Goal: Use online tool/utility: Use online tool/utility

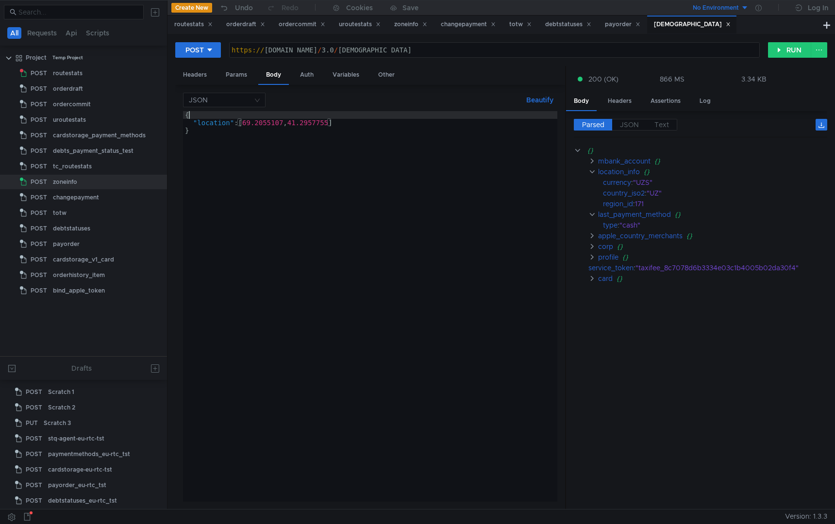
click at [385, 117] on div "{ "location" : [ [GEOGRAPHIC_DATA]] }" at bounding box center [370, 314] width 374 height 406
click at [378, 124] on div "{ "location" : [ [GEOGRAPHIC_DATA]] }" at bounding box center [370, 314] width 374 height 406
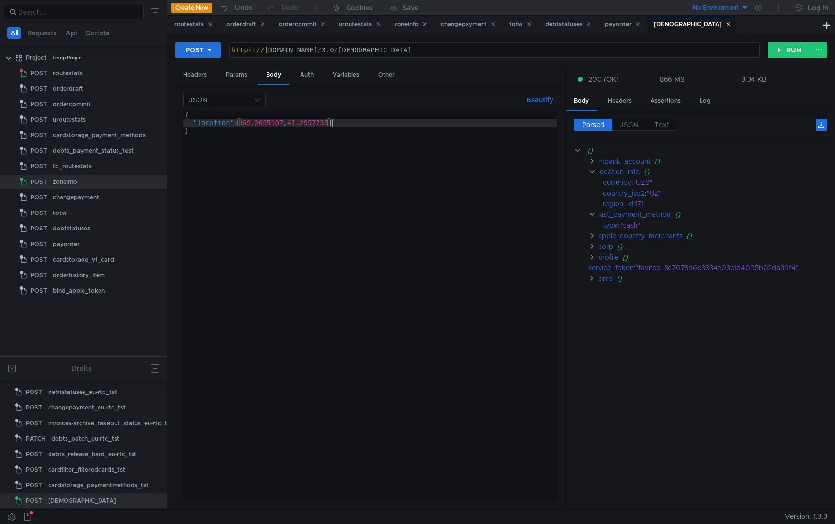
click at [313, 179] on div "{ "location" : [ [GEOGRAPHIC_DATA]] }" at bounding box center [370, 314] width 374 height 406
click at [325, 124] on div "{ "location" : [ [GEOGRAPHIC_DATA]] }" at bounding box center [370, 314] width 374 height 406
click at [345, 122] on div "{ "location" : [ [GEOGRAPHIC_DATA]] }" at bounding box center [370, 314] width 374 height 406
click at [349, 117] on div "{ "location" : [ [GEOGRAPHIC_DATA]] }" at bounding box center [370, 314] width 374 height 406
click at [347, 139] on div "{ "location" : [ [GEOGRAPHIC_DATA]] }" at bounding box center [370, 314] width 374 height 406
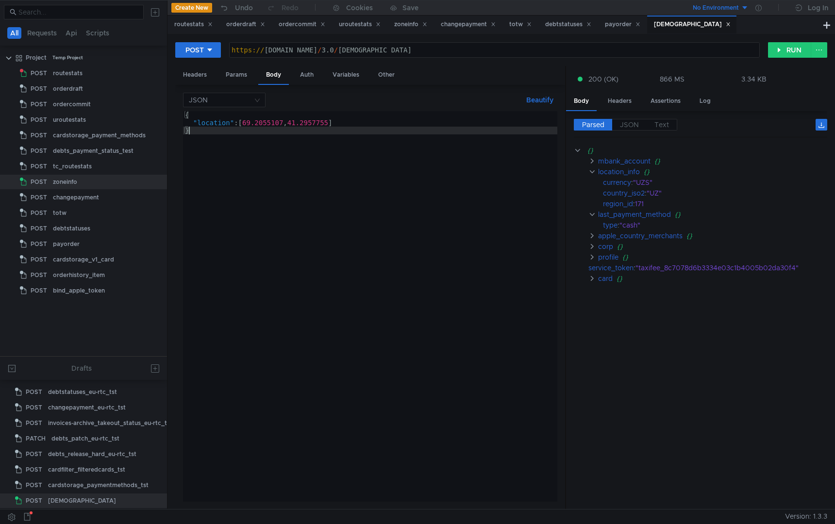
type textarea "}"
click at [342, 51] on div "https:// [DOMAIN_NAME] / 3.0 / paymentmethods" at bounding box center [495, 57] width 530 height 23
click at [356, 49] on div "https:// [DOMAIN_NAME] / 3.0 / paymentmethods" at bounding box center [495, 57] width 530 height 23
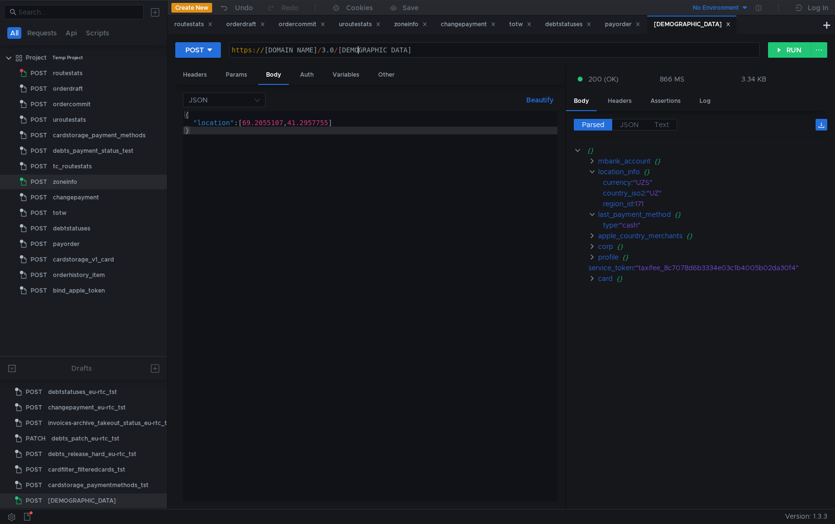
click at [373, 50] on div "https:// [DOMAIN_NAME] / 3.0 / paymentmethods" at bounding box center [495, 57] width 530 height 23
drag, startPoint x: 231, startPoint y: 50, endPoint x: 351, endPoint y: 50, distance: 120.4
click at [351, 50] on div "https:// [DOMAIN_NAME] / 3.0 / paymentmethods" at bounding box center [495, 57] width 530 height 23
click at [355, 50] on div "https:// [DOMAIN_NAME] / 3.0 / paymentmethods" at bounding box center [495, 57] width 530 height 23
click at [357, 50] on div "https:// [DOMAIN_NAME] / 3.0 / paymentmethods" at bounding box center [495, 57] width 530 height 23
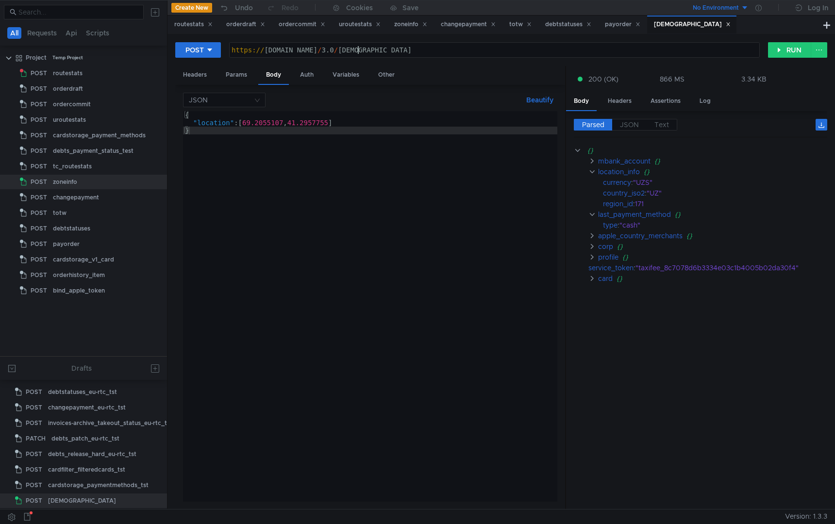
click at [411, 50] on div "https:// [DOMAIN_NAME] / 3.0 / paymentmethods" at bounding box center [495, 57] width 530 height 23
click at [268, 54] on div "https:// [DOMAIN_NAME] / 3.0 / paymentmethods" at bounding box center [495, 57] width 530 height 23
drag, startPoint x: 264, startPoint y: 51, endPoint x: 353, endPoint y: 51, distance: 88.9
click at [353, 51] on div "https:// [DOMAIN_NAME] / 3.0 / paymentmethods" at bounding box center [495, 57] width 530 height 23
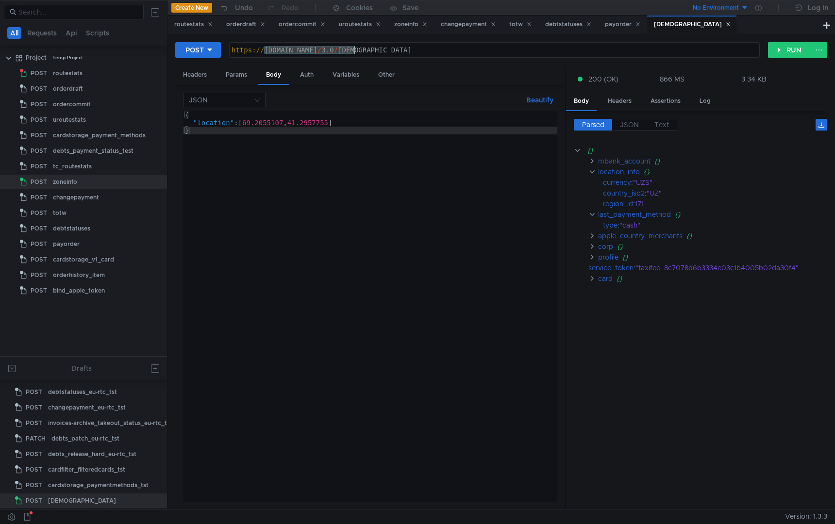
click at [332, 54] on div "https:// [DOMAIN_NAME] / 3.0 / paymentmethods" at bounding box center [495, 57] width 530 height 23
click at [827, 22] on button at bounding box center [827, 25] width 12 height 12
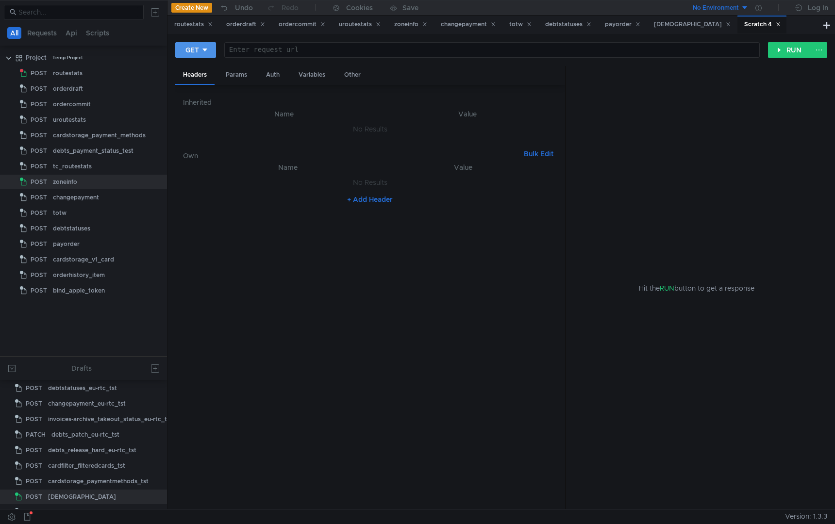
click at [181, 48] on button "GET" at bounding box center [195, 50] width 41 height 16
click at [201, 130] on li "PATCH" at bounding box center [196, 133] width 42 height 16
click at [831, 246] on div "PATCH Enter request url ההההההההההההההההההההההההההההההההההההההההההההההההההההההה…" at bounding box center [502, 271] width 668 height 475
click at [316, 50] on div at bounding box center [497, 57] width 525 height 23
paste textarea "[URL][DOMAIN_NAME]"
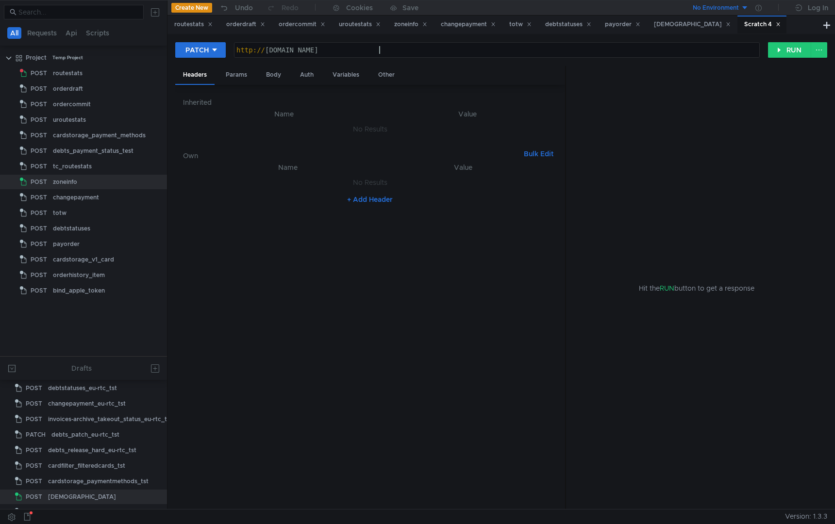
scroll to position [0, 10]
paste textarea "/v1/debts"
type textarea "[URL][DOMAIN_NAME]"
click at [238, 71] on div "Params" at bounding box center [236, 75] width 37 height 18
click at [370, 144] on button "+ Add Parameter" at bounding box center [370, 142] width 64 height 12
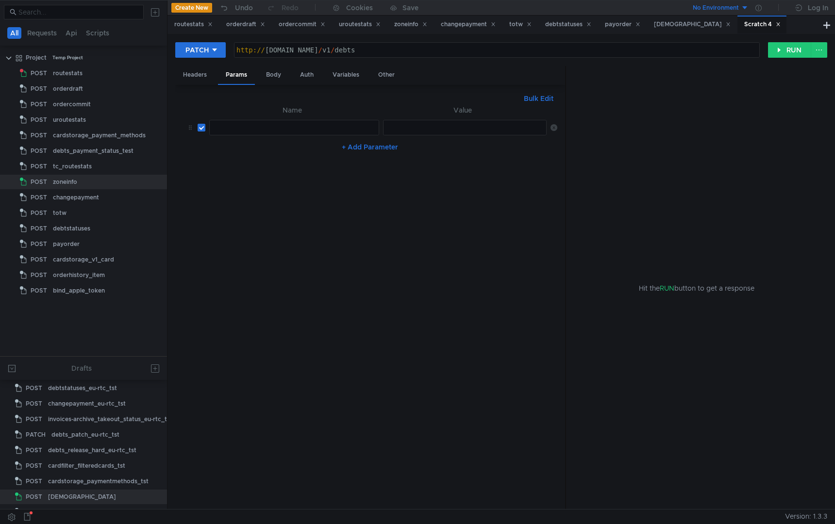
click at [267, 119] on td "ההההההההההההההההההההההההההההההההההההההההההההההההההההההההההההההההההההההההההההההה…" at bounding box center [292, 127] width 174 height 23
click at [271, 127] on div at bounding box center [294, 135] width 169 height 23
paste textarea "order_id"
type textarea "order_id"
click at [422, 131] on div at bounding box center [466, 135] width 165 height 23
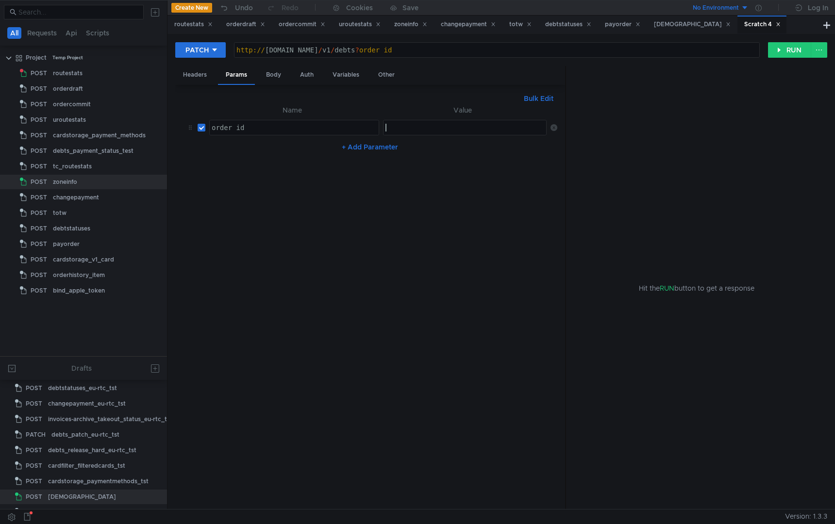
click at [277, 87] on div "Bulk Edit XXXXXXXXXXXXXXXXXXXXXXXXXXXXXXXXXXXXXXXXXXXXXXXXXXXXXXXXXXXXXXXXXXXXX…" at bounding box center [370, 297] width 390 height 425
click at [277, 69] on div "Body" at bounding box center [273, 75] width 31 height 18
click at [270, 121] on div at bounding box center [370, 314] width 374 height 406
paste textarea "}"
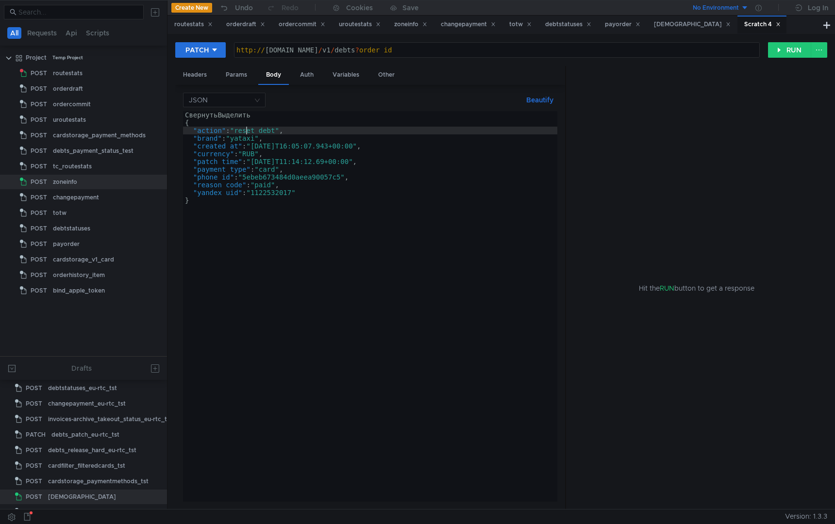
click at [247, 133] on div "СвернутьВыделить { "action" : "reset_debt" , "brand" : "yataxi" , "created_at" …" at bounding box center [370, 314] width 374 height 406
click at [308, 180] on div "СвернутьВыделить { "action" : "set_debt" , "brand" : "yataxi" , "created_at" : …" at bounding box center [370, 314] width 374 height 406
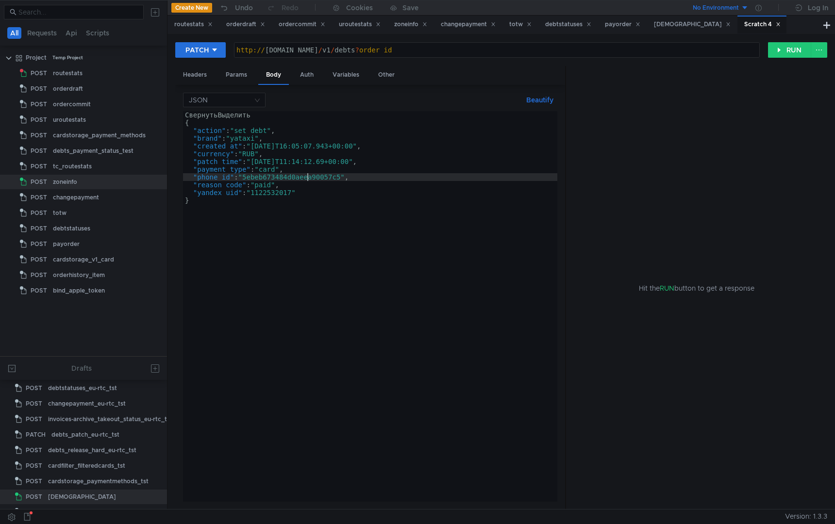
click at [337, 220] on div "СвернутьВыделить { "action" : "set_debt" , "brand" : "yataxi" , "created_at" : …" at bounding box center [370, 314] width 374 height 406
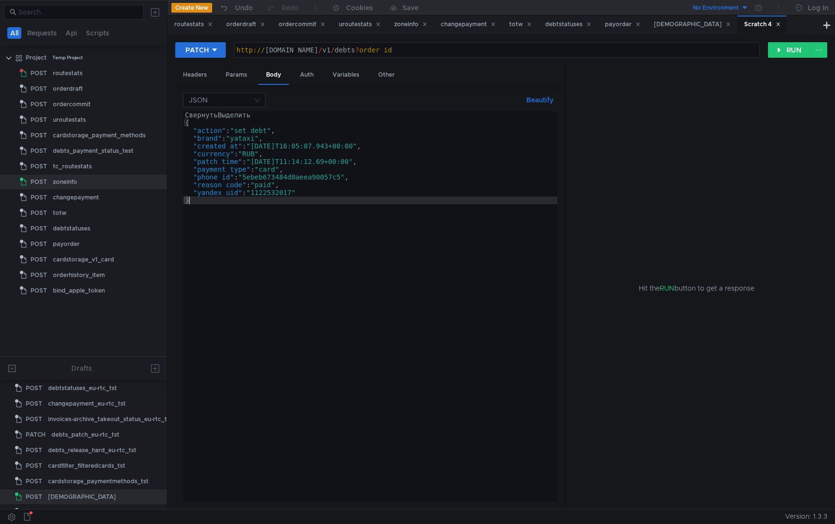
click at [210, 144] on div "СвернутьВыделить { "action" : "set_debt" , "brand" : "yataxi" , "created_at" : …" at bounding box center [370, 314] width 374 height 406
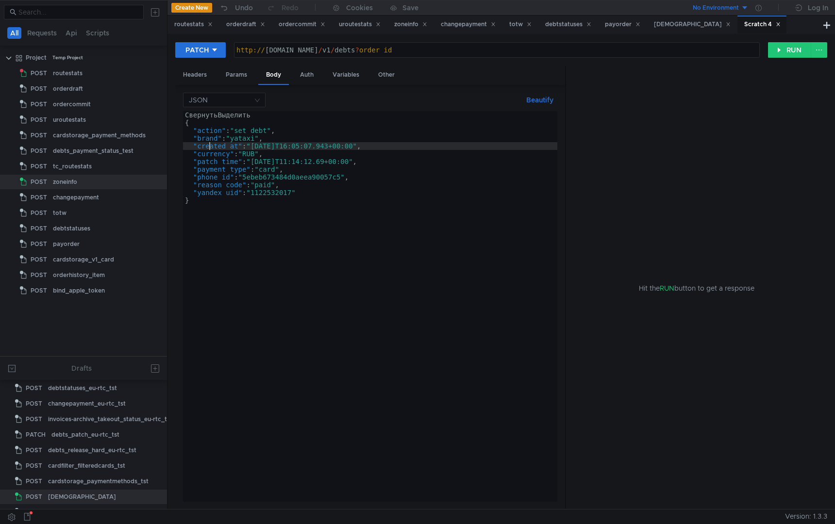
click at [239, 144] on div "СвернутьВыделить { "action" : "set_debt" , "brand" : "yataxi" , "created_at" : …" at bounding box center [370, 314] width 374 height 406
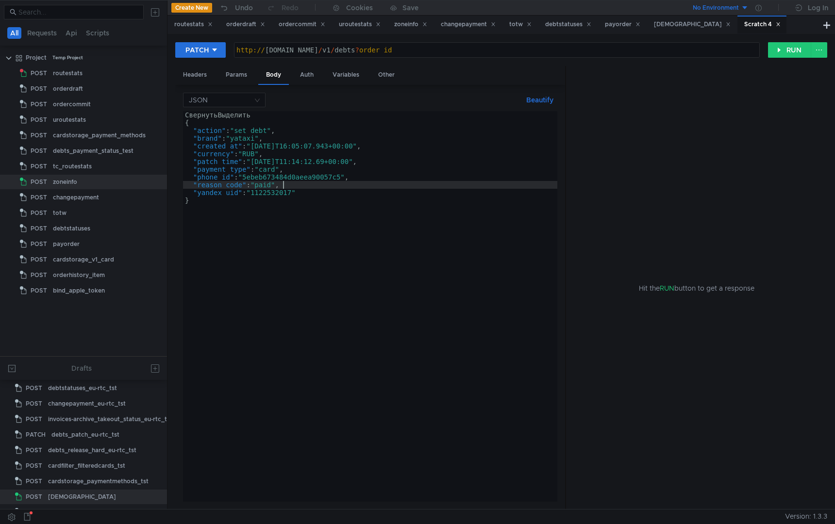
click at [310, 186] on div "СвернутьВыделить { "action" : "set_debt" , "brand" : "yataxi" , "created_at" : …" at bounding box center [370, 314] width 374 height 406
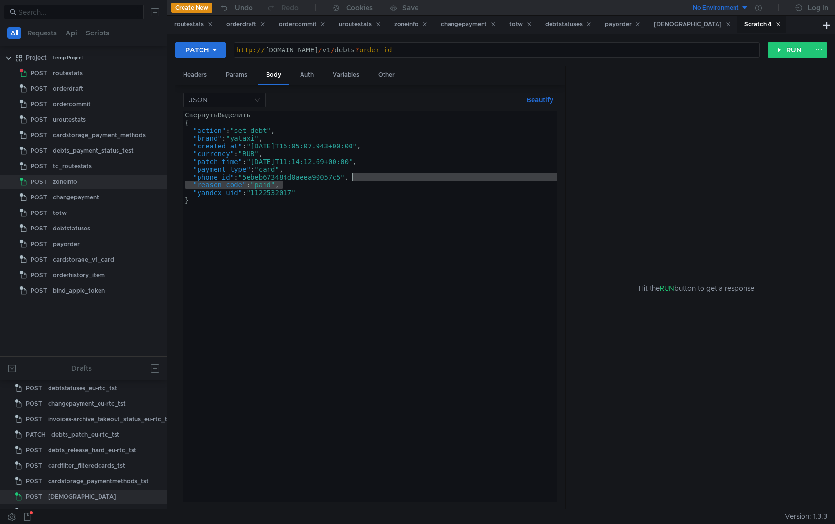
drag, startPoint x: 311, startPoint y: 186, endPoint x: 404, endPoint y: 179, distance: 92.5
click at [404, 179] on div "СвернутьВыделить { "action" : "set_debt" , "brand" : "yataxi" , "created_at" : …" at bounding box center [370, 314] width 374 height 406
click at [275, 187] on div "СвернутьВыделить { "action" : "set_debt" , "brand" : "yataxi" , "created_at" : …" at bounding box center [370, 314] width 374 height 406
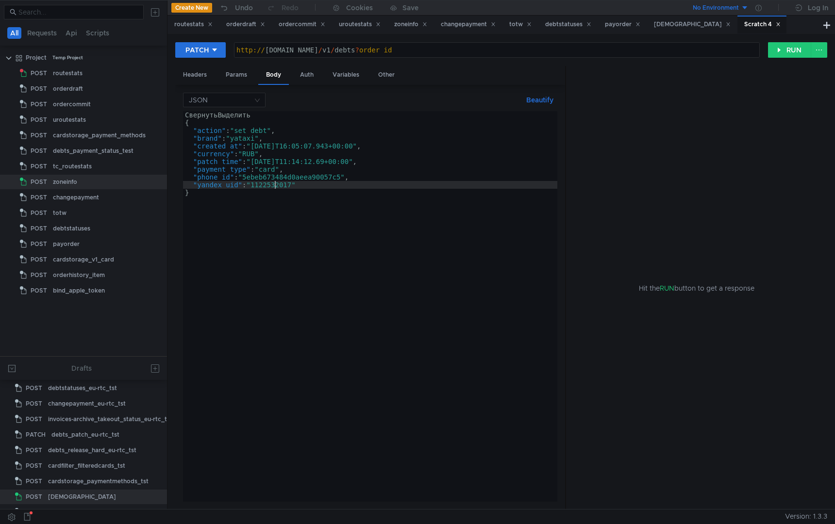
click at [275, 187] on div "СвернутьВыделить { "action" : "set_debt" , "brand" : "yataxi" , "created_at" : …" at bounding box center [370, 314] width 374 height 406
click at [315, 182] on div "СвернутьВыделить { "action" : "set_debt" , "brand" : "yataxi" , "created_at" : …" at bounding box center [370, 314] width 374 height 406
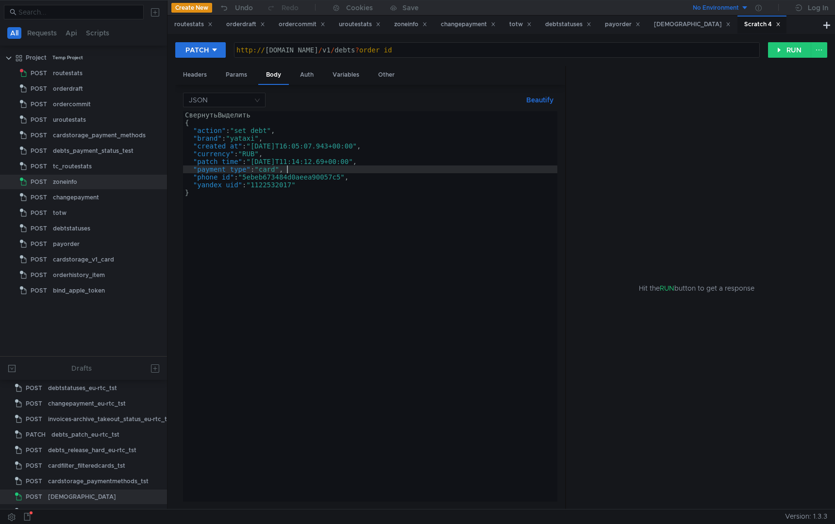
click at [369, 169] on div "СвернутьВыделить { "action" : "set_debt" , "brand" : "yataxi" , "created_at" : …" at bounding box center [370, 314] width 374 height 406
type textarea ""payment_type": "card","
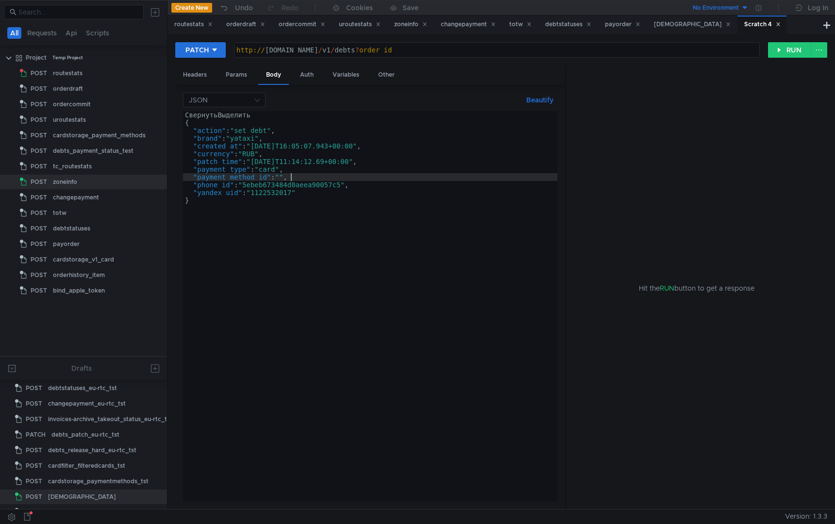
scroll to position [0, 7]
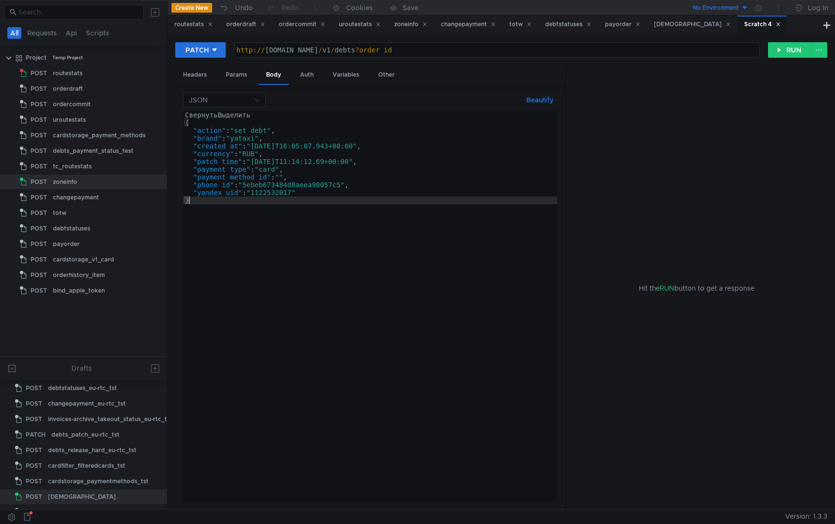
click at [332, 204] on div "СвернутьВыделить { "action" : "set_debt" , "brand" : "yataxi" , "created_at" : …" at bounding box center [370, 314] width 374 height 406
click at [276, 196] on div "СвернутьВыделить { "action" : "set_debt" , "brand" : "yataxi" , "created_at" : …" at bounding box center [370, 314] width 374 height 406
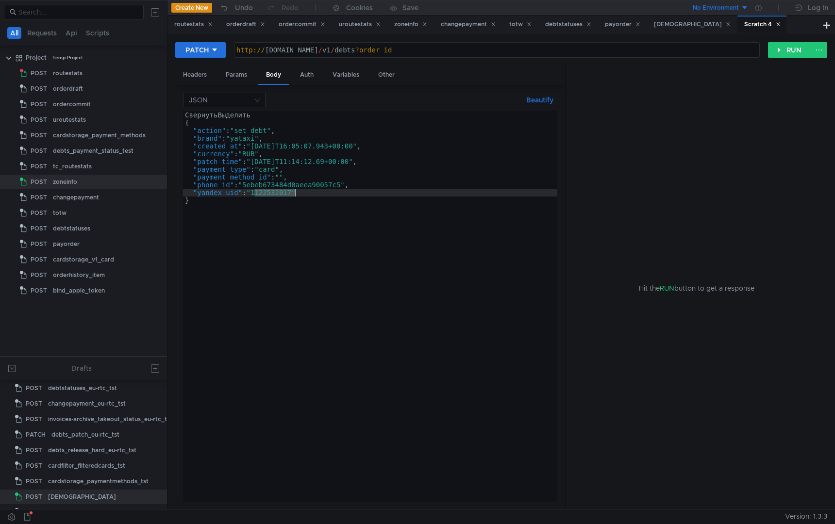
paste textarea "4065948982"
click at [297, 182] on div "СвернутьВыделить { "action" : "set_debt" , "brand" : "yataxi" , "created_at" : …" at bounding box center [370, 314] width 374 height 406
paste textarea "db2815c7984b5db628dffdb"
click at [389, 182] on div "СвернутьВыделить { "action" : "set_debt" , "brand" : "yataxi" , "created_at" : …" at bounding box center [370, 314] width 374 height 406
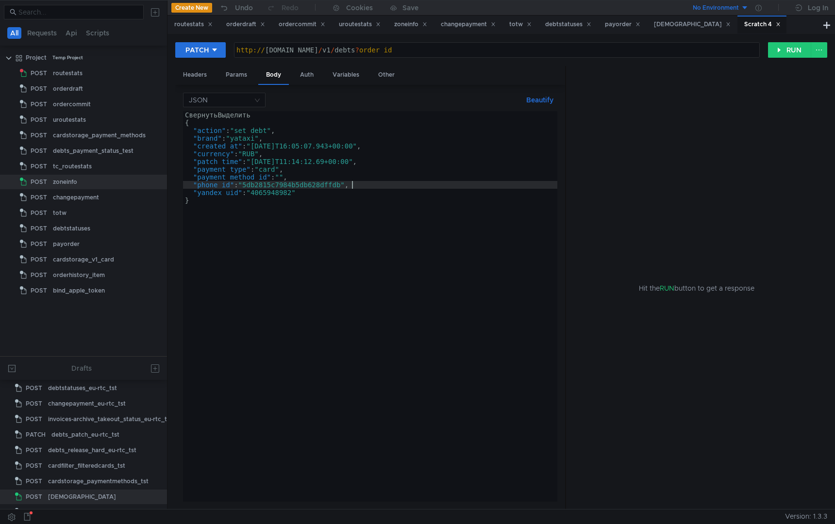
click at [273, 170] on div "СвернутьВыделить { "action" : "set_debt" , "brand" : "yataxi" , "created_at" : …" at bounding box center [370, 314] width 374 height 406
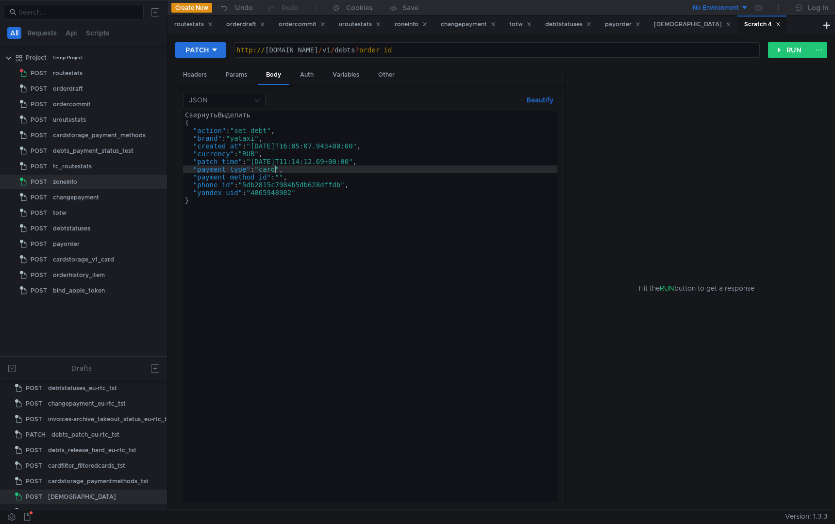
click at [262, 170] on div "СвернутьВыделить { "action" : "set_debt" , "brand" : "yataxi" , "created_at" : …" at bounding box center [370, 314] width 374 height 406
click at [317, 190] on div "СвернутьВыделить { "action" : "set_debt" , "brand" : "yataxi" , "created_at" : …" at bounding box center [370, 314] width 374 height 406
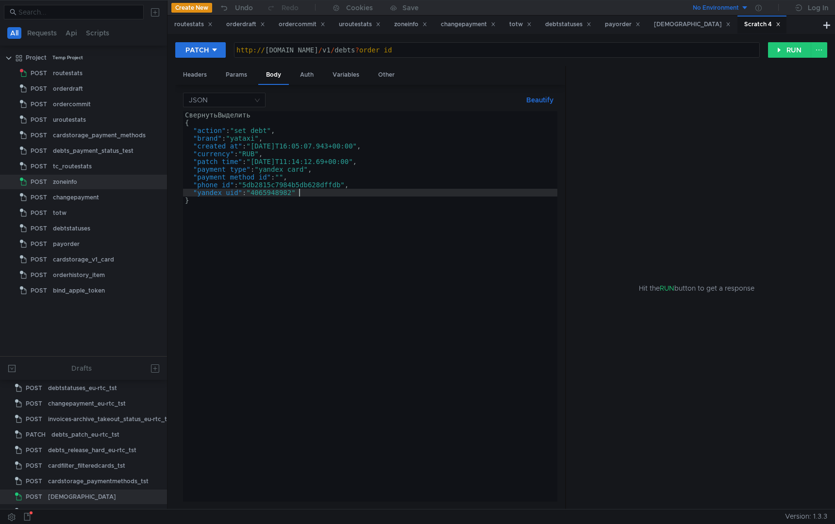
click at [283, 177] on div "СвернутьВыделить { "action" : "set_debt" , "brand" : "yataxi" , "created_at" : …" at bounding box center [370, 314] width 374 height 406
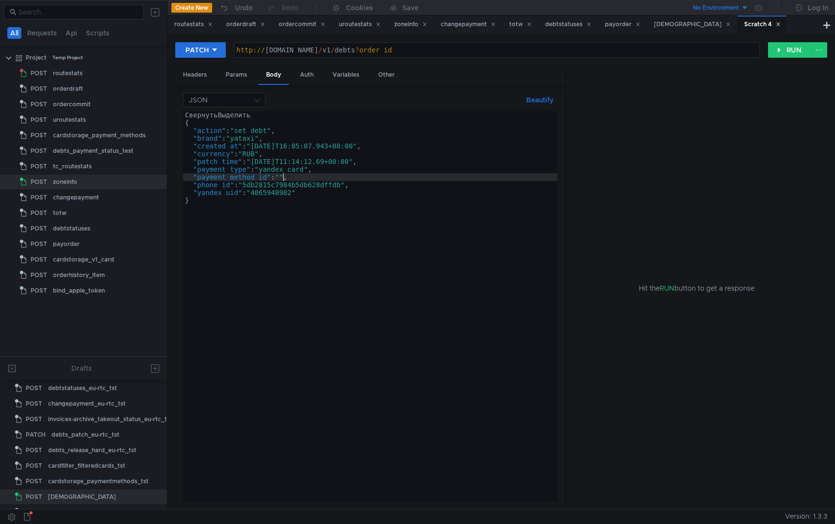
scroll to position [0, 7]
paste textarea "card-x680ba59f76e0971cb1fa422c""
click at [396, 195] on div "СвернутьВыделить { "action" : "set_debt" , "brand" : "yataxi" , "created_at" : …" at bounding box center [370, 314] width 374 height 406
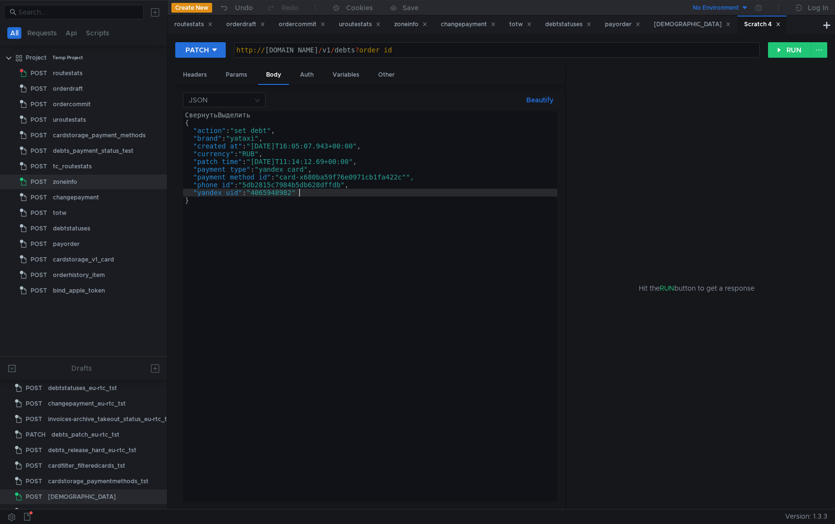
click at [447, 175] on div "СвернутьВыделить { "action" : "set_debt" , "brand" : "yataxi" , "created_at" : …" at bounding box center [370, 314] width 374 height 406
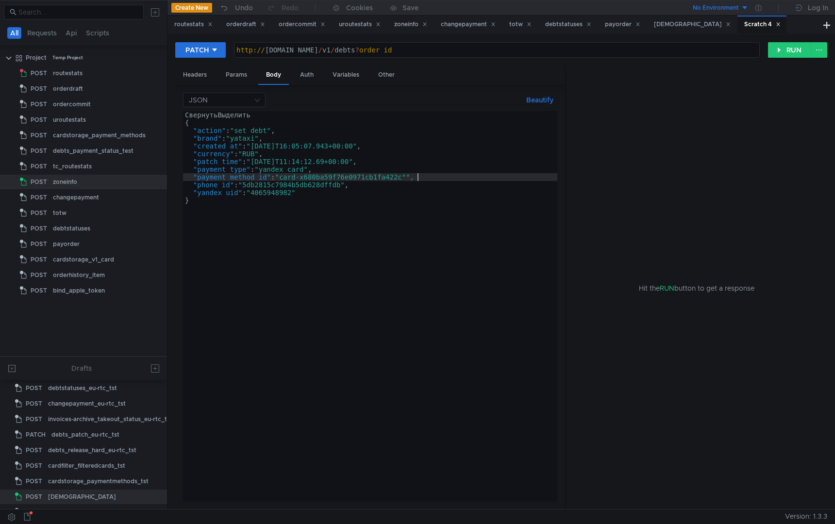
click at [394, 167] on div "СвернутьВыделить { "action" : "set_debt" , "brand" : "yataxi" , "created_at" : …" at bounding box center [370, 314] width 374 height 406
click at [412, 176] on div "СвернутьВыделить { "action" : "set_debt" , "brand" : "yataxi" , "created_at" : …" at bounding box center [370, 314] width 374 height 406
type textarea ""payment_method_id": "card-x680ba59f76e0971cb1fa422c","
click at [203, 77] on div "Headers" at bounding box center [194, 75] width 39 height 18
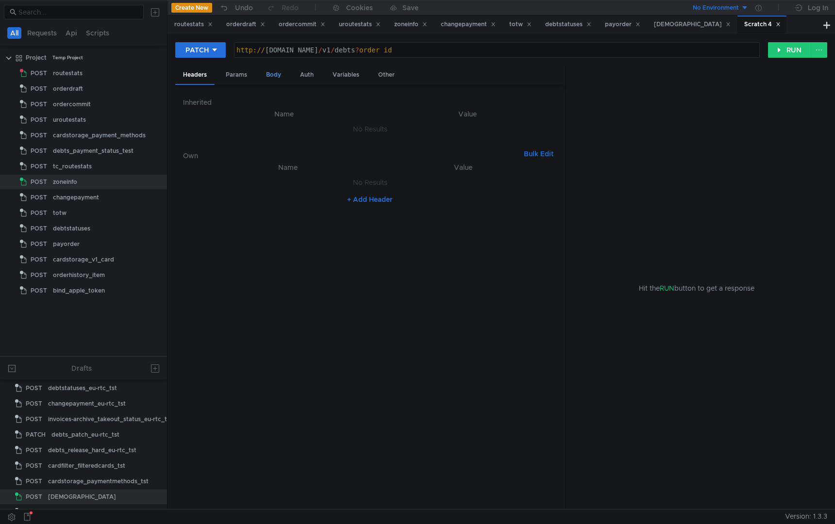
click at [272, 75] on div "Body" at bounding box center [273, 75] width 31 height 18
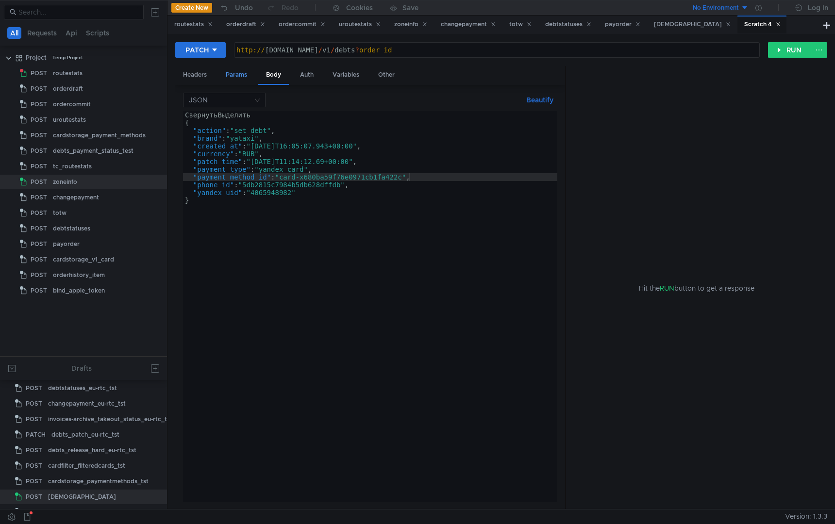
click at [220, 75] on div "Params" at bounding box center [236, 75] width 37 height 18
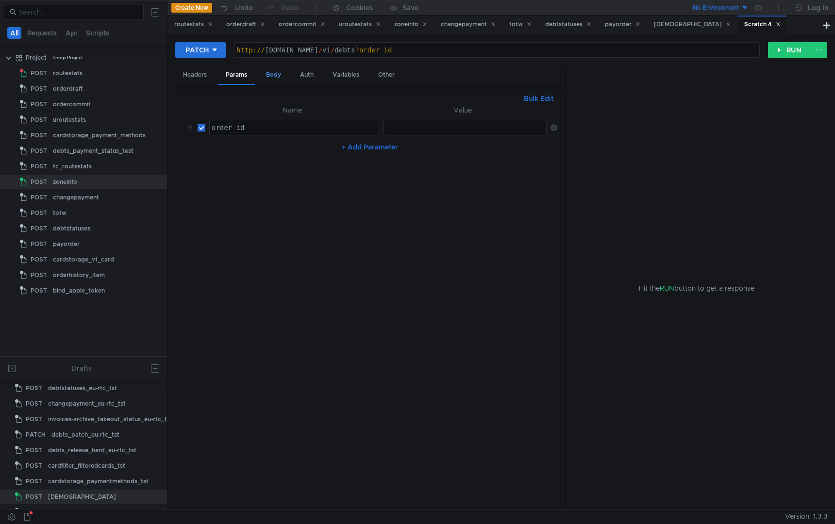
click at [287, 76] on div "Body" at bounding box center [273, 75] width 31 height 18
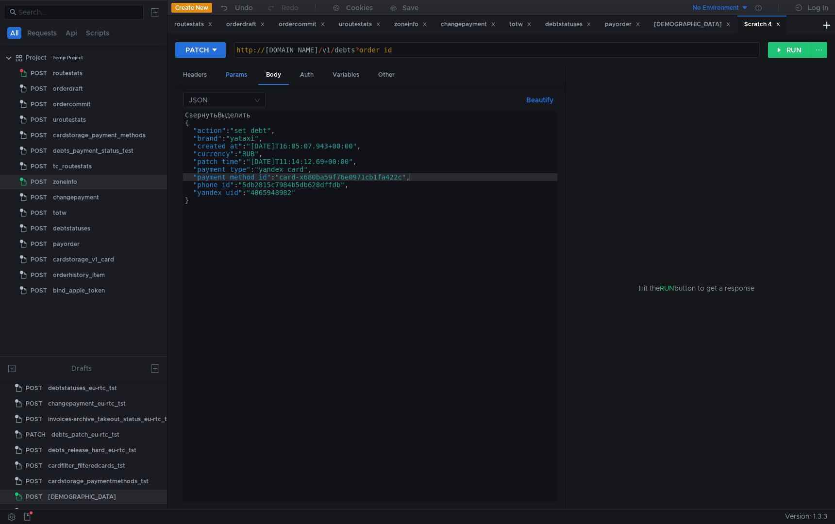
click at [224, 76] on div "Params" at bounding box center [236, 75] width 37 height 18
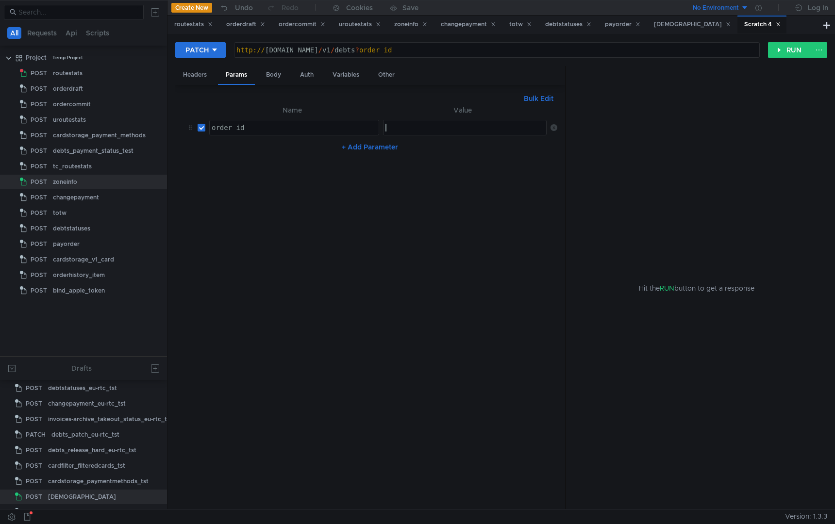
click at [417, 132] on div at bounding box center [466, 135] width 165 height 23
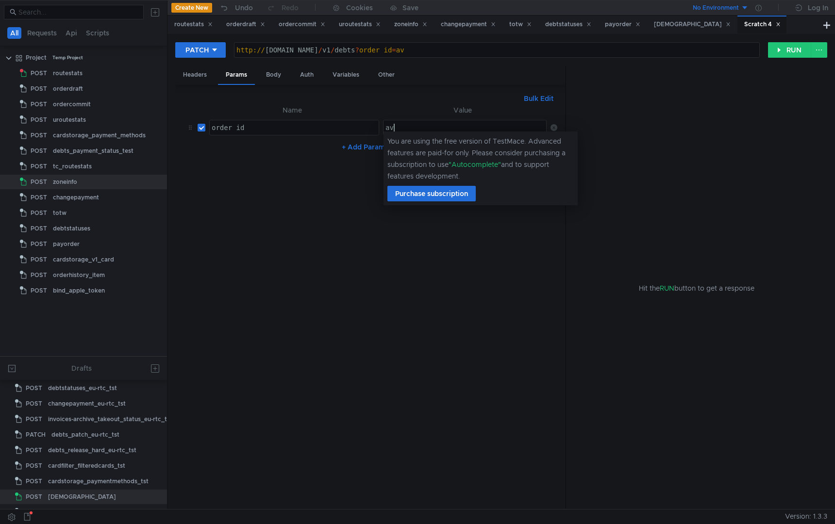
type textarea "a"
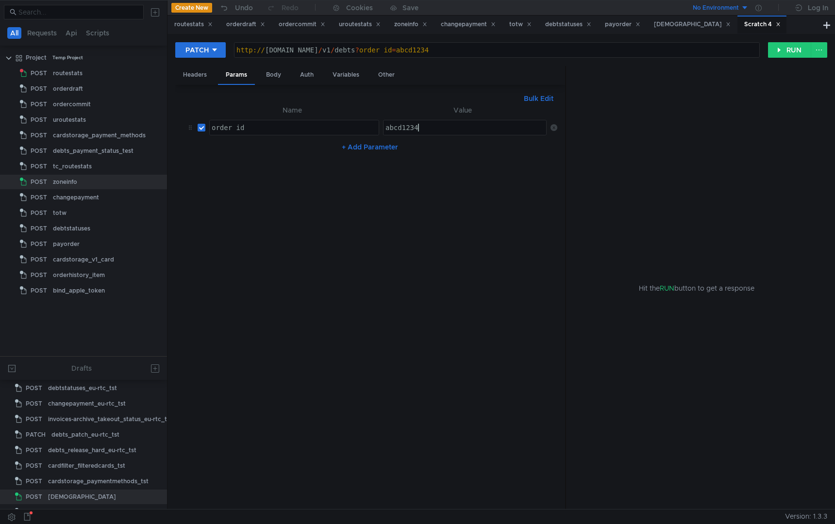
scroll to position [0, 2]
type textarea "abcd1234"
click at [435, 229] on nz-table "Name Value order_id order_id הההההההההההההההההההההההההההההההההההההההההההההההההה…" at bounding box center [370, 303] width 374 height 398
click at [787, 56] on button "RUN" at bounding box center [789, 50] width 43 height 16
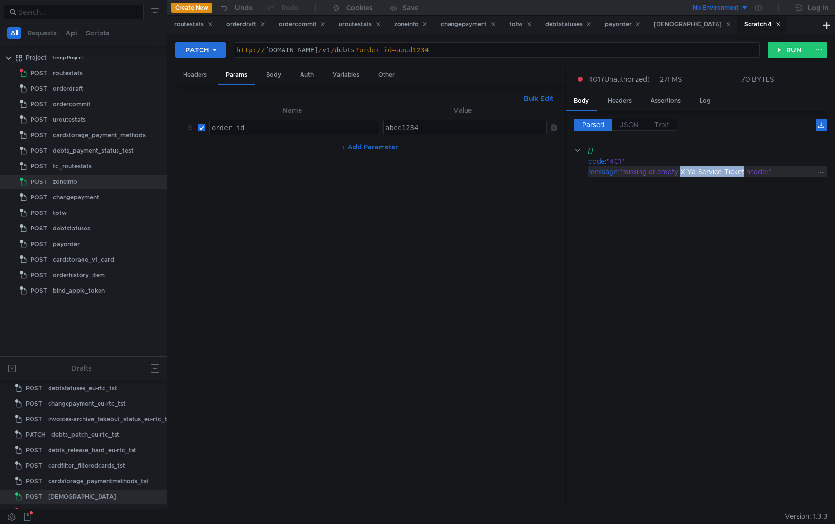
drag, startPoint x: 681, startPoint y: 173, endPoint x: 747, endPoint y: 171, distance: 65.6
click at [747, 171] on div ""missing or empty X-Ya-Service-Ticket header"" at bounding box center [718, 172] width 196 height 11
copy div "X-Ya-Service-Ticket"
click at [193, 73] on div "Headers" at bounding box center [194, 75] width 39 height 18
click at [388, 199] on button "+ Add Header" at bounding box center [369, 200] width 53 height 12
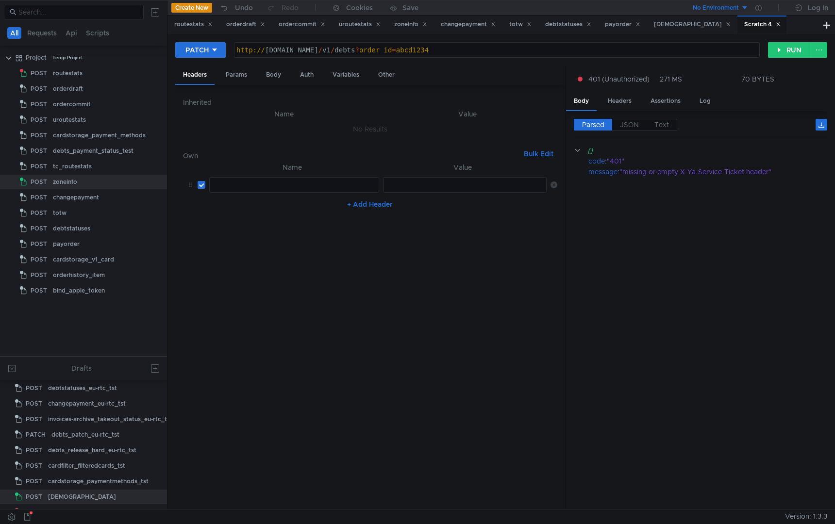
click at [270, 192] on div at bounding box center [294, 192] width 169 height 23
paste textarea "X-Ya-Service-Ticket"
type textarea "X-Ya-Service-Ticket"
click at [403, 183] on div at bounding box center [466, 192] width 165 height 23
click at [243, 78] on div "Params" at bounding box center [236, 75] width 37 height 18
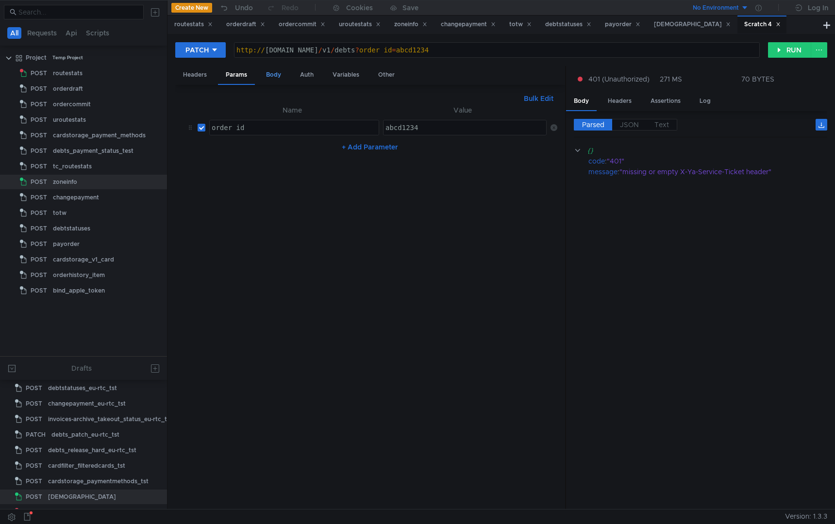
click at [276, 75] on div "Body" at bounding box center [273, 75] width 31 height 18
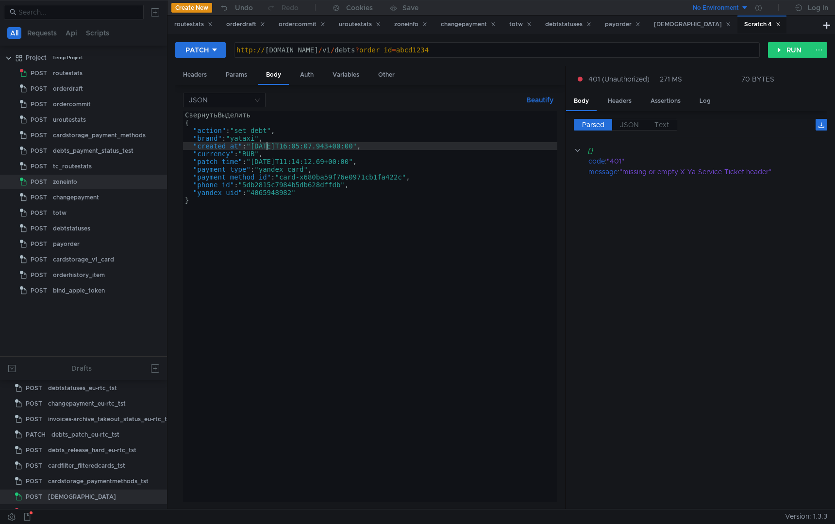
click at [269, 143] on div "СвернутьВыделить { "action" : "set_debt" , "brand" : "yataxi" , "created_at" : …" at bounding box center [370, 314] width 374 height 406
click at [254, 144] on div "СвернутьВыделить { "action" : "set_debt" , "brand" : "yataxi" , "created_at" : …" at bounding box center [370, 314] width 374 height 406
click at [311, 145] on div "СвернутьВыделить { "action" : "set_debt" , "brand" : "yataxi" , "created_at" : …" at bounding box center [370, 314] width 374 height 406
click at [319, 164] on div "СвернутьВыделить { "action" : "set_debt" , "brand" : "yataxi" , "created_at" : …" at bounding box center [370, 314] width 374 height 406
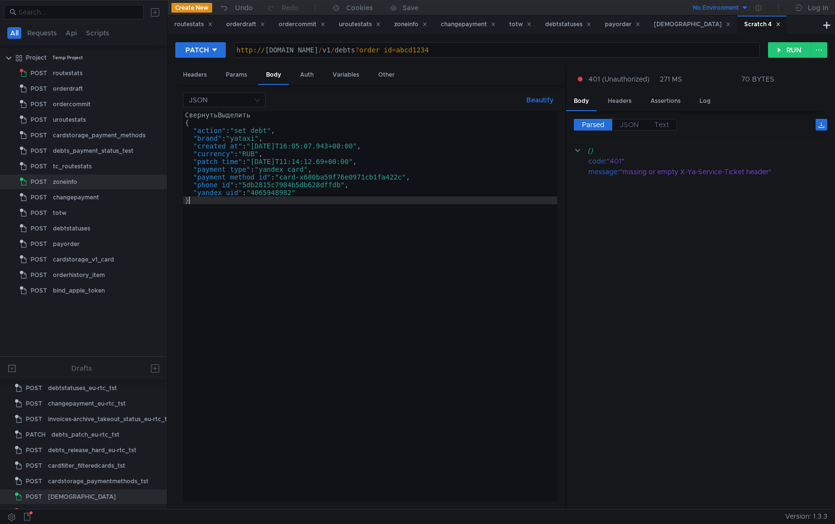
click at [322, 200] on div "СвернутьВыделить { "action" : "set_debt" , "brand" : "yataxi" , "created_at" : …" at bounding box center [370, 314] width 374 height 406
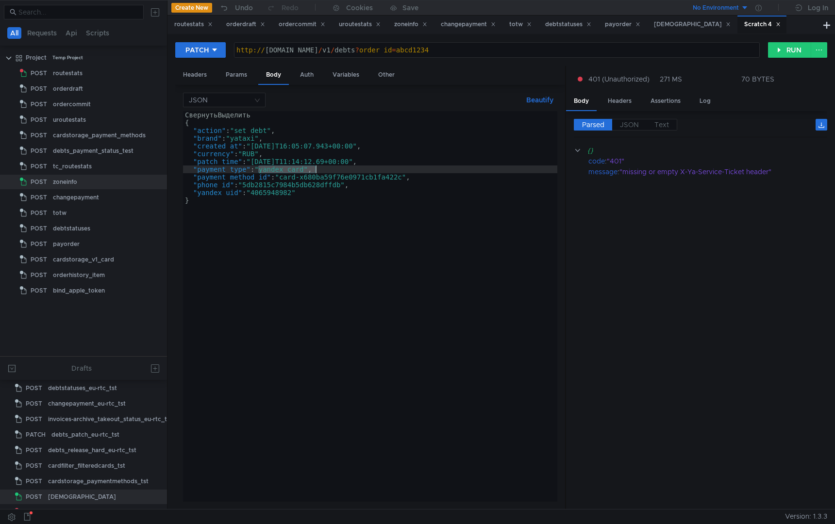
drag, startPoint x: 258, startPoint y: 166, endPoint x: 355, endPoint y: 169, distance: 96.7
click at [355, 169] on div "СвернутьВыделить { "action" : "set_debt" , "brand" : "yataxi" , "created_at" : …" at bounding box center [370, 314] width 374 height 406
click at [359, 171] on div "СвернутьВыделить { "action" : "set_debt" , "brand" : "yataxi" , "created_at" : …" at bounding box center [370, 314] width 374 height 406
drag, startPoint x: 277, startPoint y: 177, endPoint x: 421, endPoint y: 178, distance: 143.8
click at [421, 178] on div "СвернутьВыделить { "action" : "set_debt" , "brand" : "yataxi" , "created_at" : …" at bounding box center [370, 314] width 374 height 406
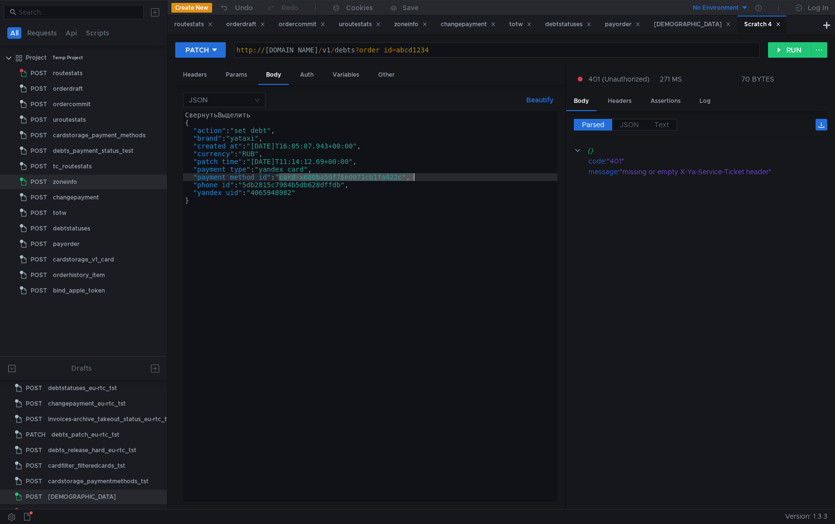
click at [312, 205] on div "СвернутьВыделить { "action" : "set_debt" , "brand" : "yataxi" , "created_at" : …" at bounding box center [370, 314] width 374 height 406
click at [307, 188] on div "СвернутьВыделить { "action" : "set_debt" , "brand" : "yataxi" , "created_at" : …" at bounding box center [370, 314] width 374 height 406
click at [269, 191] on div "СвернутьВыделить { "action" : "set_debt" , "brand" : "yataxi" , "created_at" : …" at bounding box center [370, 314] width 374 height 406
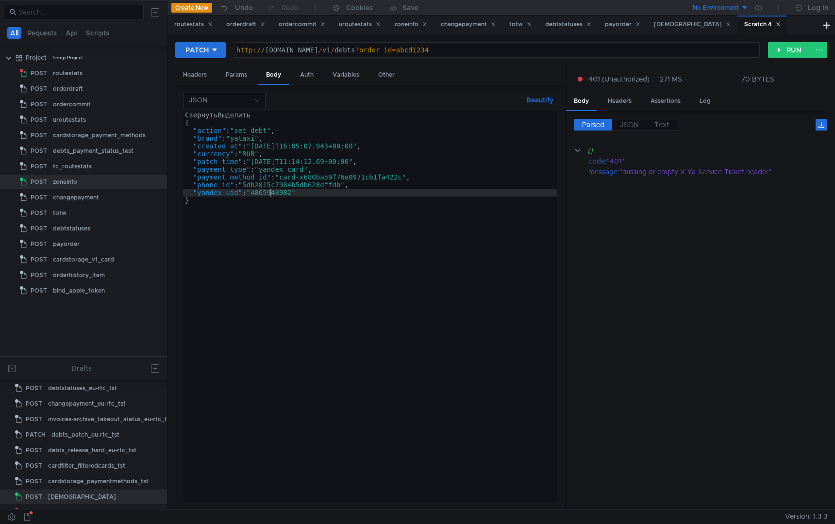
click at [289, 183] on div "СвернутьВыделить { "action" : "set_debt" , "brand" : "yataxi" , "created_at" : …" at bounding box center [370, 314] width 374 height 406
type textarea ""phone_id": "5db2815c7984b5db628dffdb","
click at [203, 74] on div "Headers" at bounding box center [194, 75] width 39 height 18
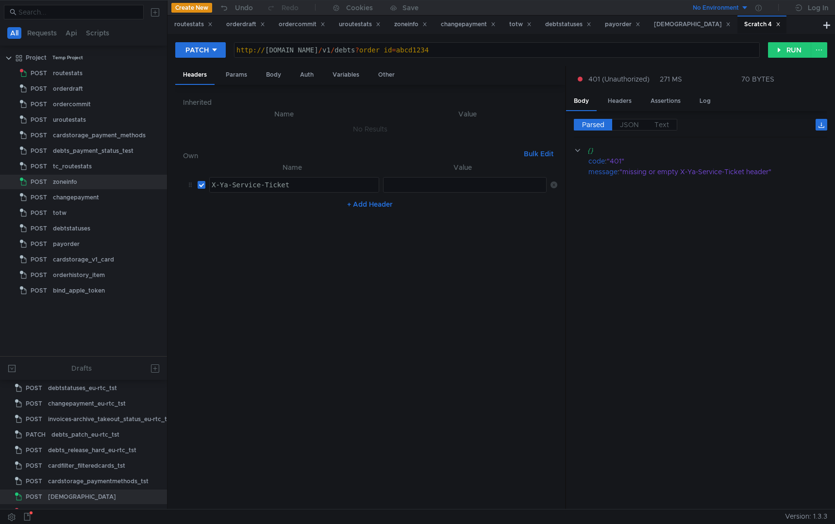
click at [424, 182] on div at bounding box center [466, 192] width 165 height 23
paste textarea "3:serv:CPP-ARDDspnFBiIRCMTzehDY83ogr62jkaXU_gE:E-mCFxfkZ3B7YtgF-9c14pnp8847FRgO…"
type textarea "3:serv:CPP-ARDDspnFBiIRCMTzehDY83ogr62jkaXU_gE:E-mCFxfkZ3B7YtgF-9c14pnp8847FRgO…"
drag, startPoint x: 494, startPoint y: 187, endPoint x: 242, endPoint y: 189, distance: 252.1
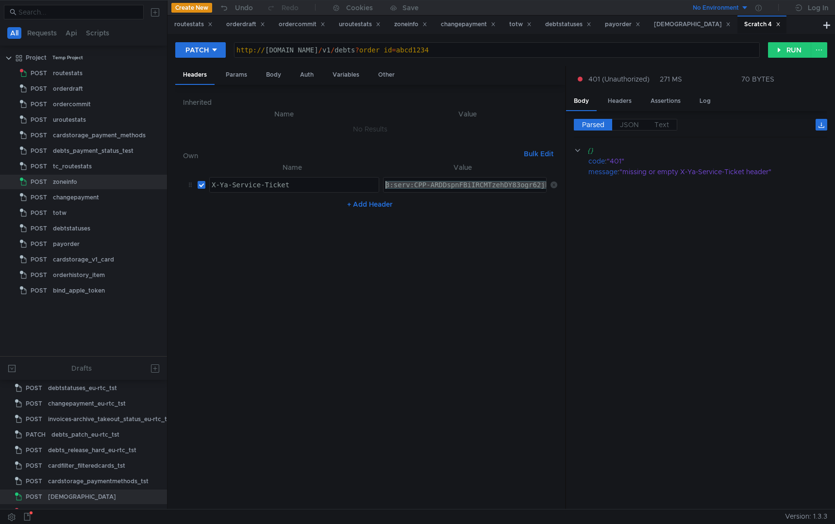
click at [242, 189] on tr "X-Ya-Service-Ticket X-Ya-Service-Ticket ההההההההההההההההההההההההההההההההההההההה…" at bounding box center [370, 184] width 374 height 23
click at [234, 70] on div "Params" at bounding box center [236, 75] width 37 height 18
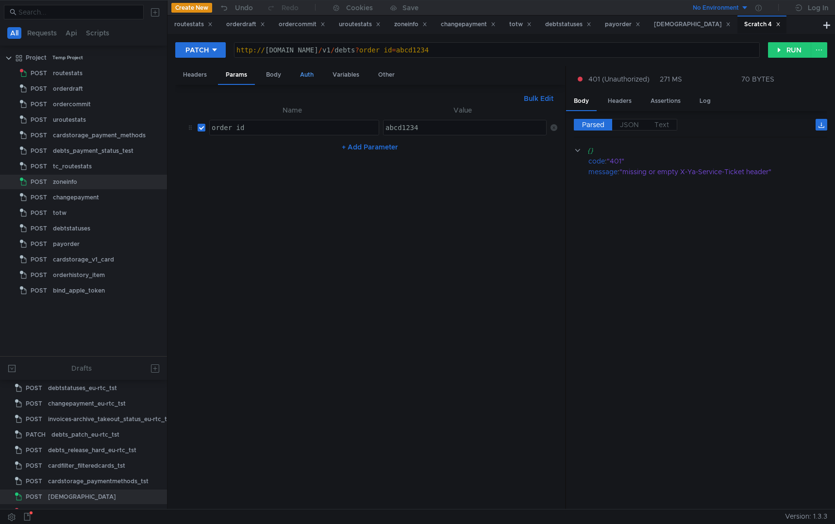
click at [292, 76] on div "Auth" at bounding box center [306, 75] width 29 height 18
click at [278, 76] on div "Body" at bounding box center [273, 75] width 31 height 18
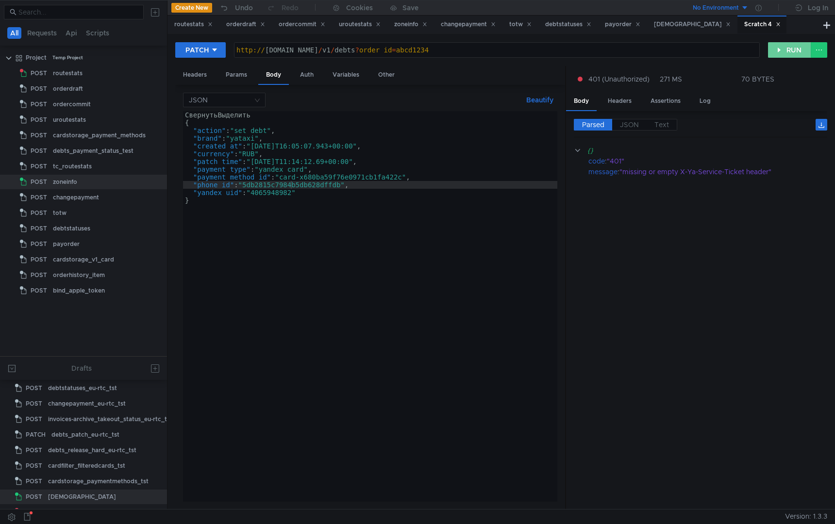
click at [790, 53] on button "RUN" at bounding box center [789, 50] width 43 height 16
click at [209, 135] on div "СвернутьВыделить { "action" : "set_debt" , "brand" : "yataxi" , "created_at" : …" at bounding box center [370, 314] width 374 height 406
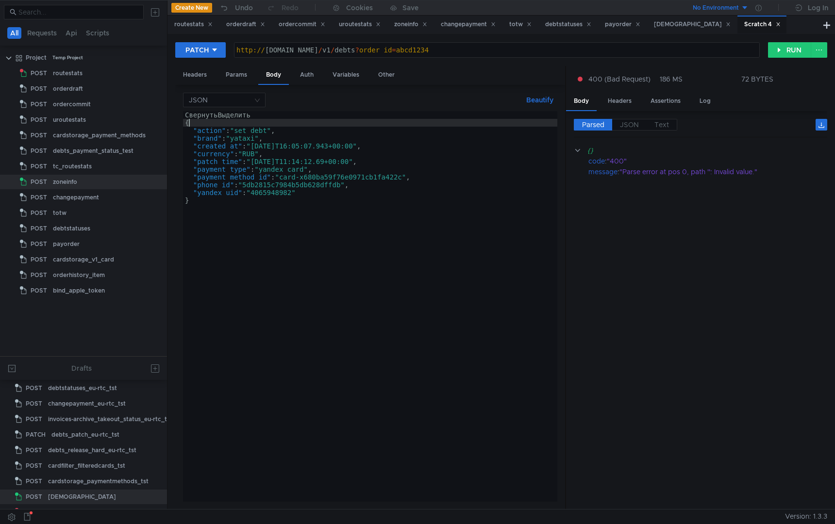
click at [190, 124] on div "СвернутьВыделить { "action" : "set_debt" , "brand" : "yataxi" , "created_at" : …" at bounding box center [370, 314] width 374 height 406
click at [186, 123] on div "СвернутьВыделить { "action" : "set_debt" , "brand" : "yataxi" , "created_at" : …" at bounding box center [370, 314] width 374 height 406
click at [532, 98] on button "Beautify" at bounding box center [540, 100] width 35 height 12
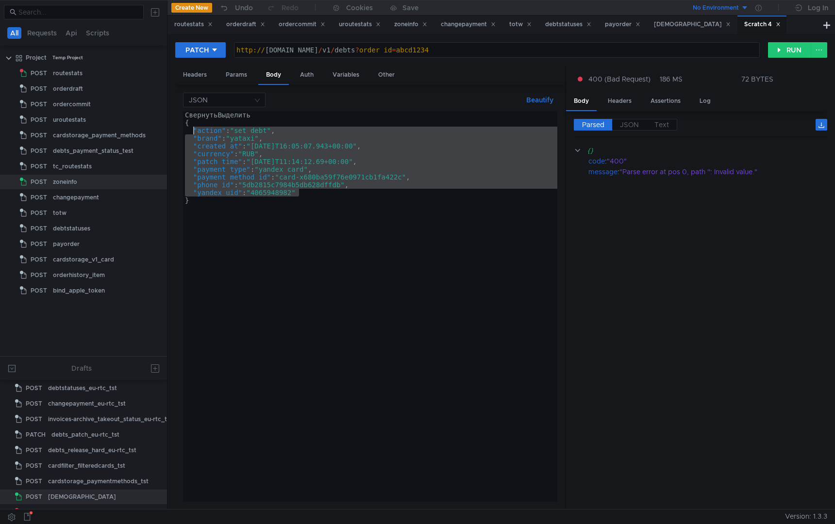
drag, startPoint x: 308, startPoint y: 192, endPoint x: 194, endPoint y: 131, distance: 130.2
click at [194, 131] on div "СвернутьВыделить { "action" : "set_debt" , "brand" : "yataxi" , "created_at" : …" at bounding box center [370, 314] width 374 height 406
type textarea ""action": "set_debt", "brand": "yataxi","
click at [204, 75] on div "Headers" at bounding box center [194, 75] width 39 height 18
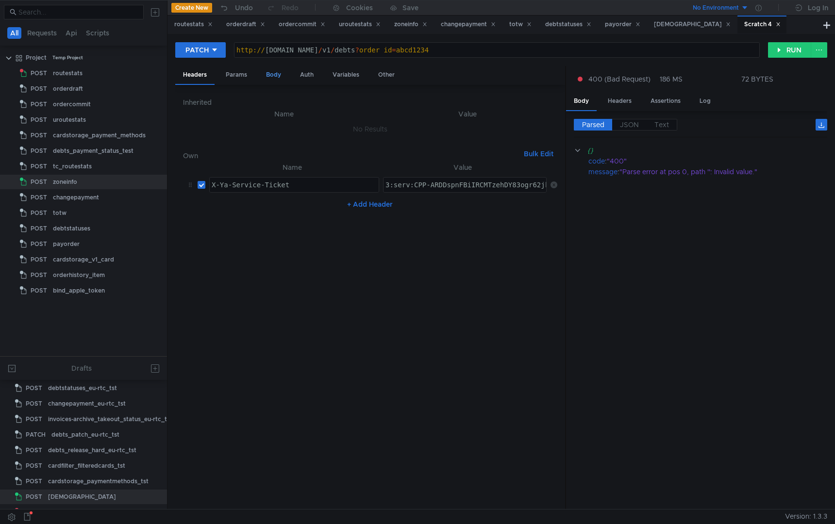
click at [274, 75] on div "Body" at bounding box center [273, 75] width 31 height 18
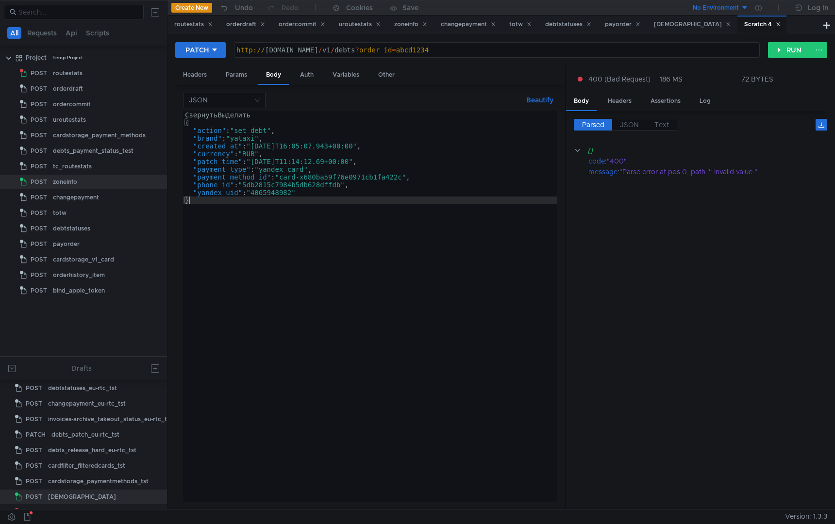
click at [303, 199] on div "СвернутьВыделить { "action" : "set_debt" , "brand" : "yataxi" , "created_at" : …" at bounding box center [370, 314] width 374 height 406
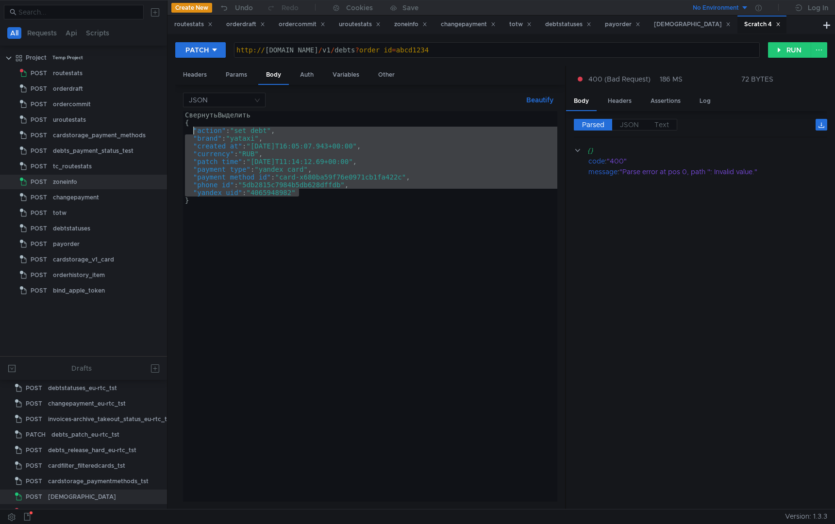
drag, startPoint x: 305, startPoint y: 194, endPoint x: 194, endPoint y: 131, distance: 127.9
click at [194, 131] on div "СвернутьВыделить { "action" : "set_debt" , "brand" : "yataxi" , "created_at" : …" at bounding box center [370, 314] width 374 height 406
type textarea ""action": "set_debt", "brand": "yataxi","
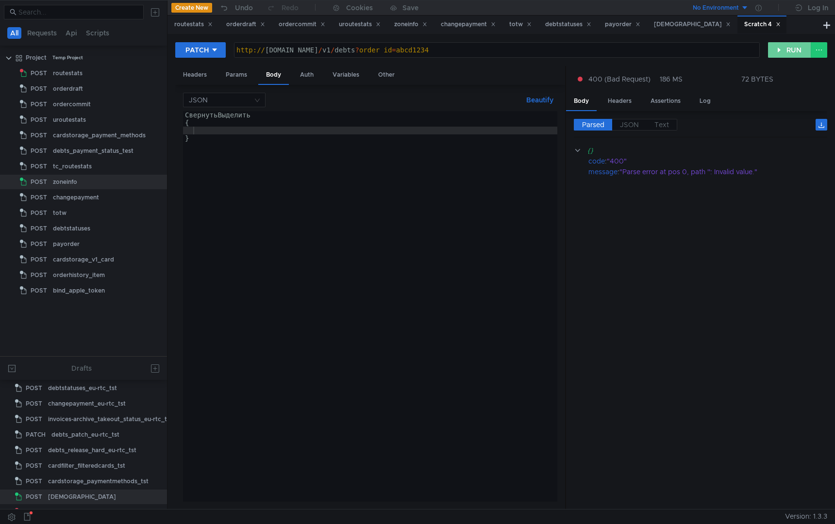
click at [789, 52] on button "RUN" at bounding box center [789, 50] width 43 height 16
click at [242, 133] on div "СвернутьВыделить { }" at bounding box center [370, 314] width 374 height 406
paste textarea ""yandex_uid": "4065948982""
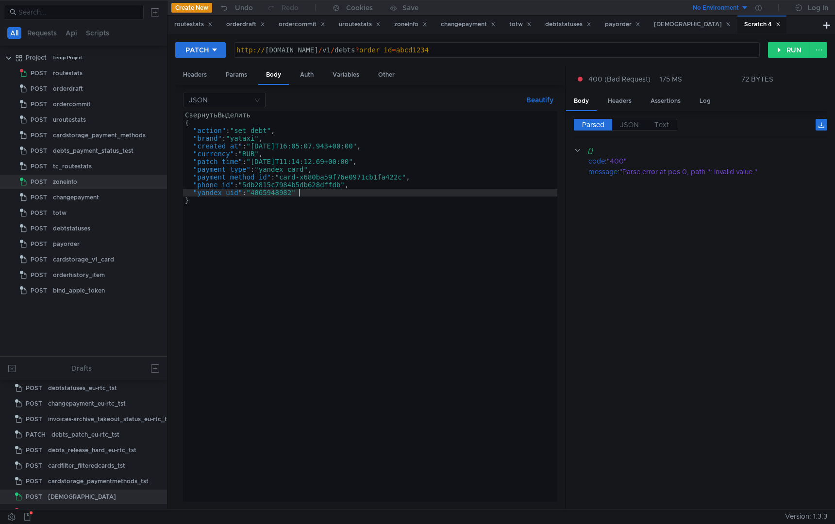
click at [373, 182] on div "СвернутьВыделить { "action" : "set_debt" , "brand" : "yataxi" , "created_at" : …" at bounding box center [370, 314] width 374 height 406
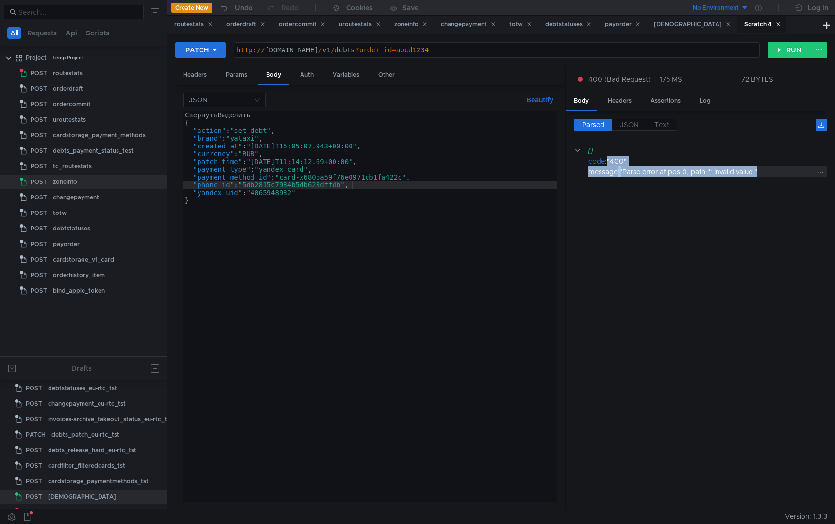
drag, startPoint x: 620, startPoint y: 161, endPoint x: 771, endPoint y: 174, distance: 151.6
click at [771, 174] on div "{} code : "400" message : "Parse error at pos 0, path '': Invalid value."" at bounding box center [701, 161] width 254 height 32
click at [758, 177] on div ""Parse error at pos 0, path '': Invalid value."" at bounding box center [718, 172] width 196 height 11
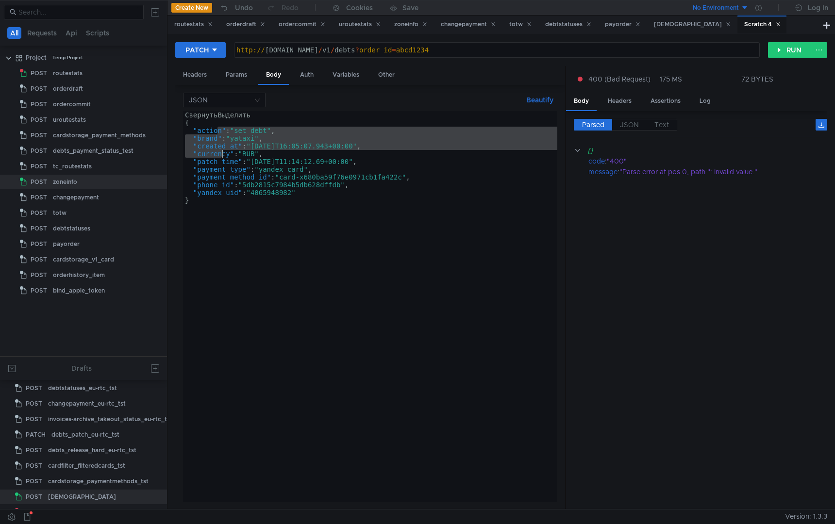
drag, startPoint x: 220, startPoint y: 129, endPoint x: 230, endPoint y: 179, distance: 51.0
click at [230, 178] on div "СвернутьВыделить { "action" : "set_debt" , "brand" : "yataxi" , "created_at" : …" at bounding box center [370, 314] width 374 height 406
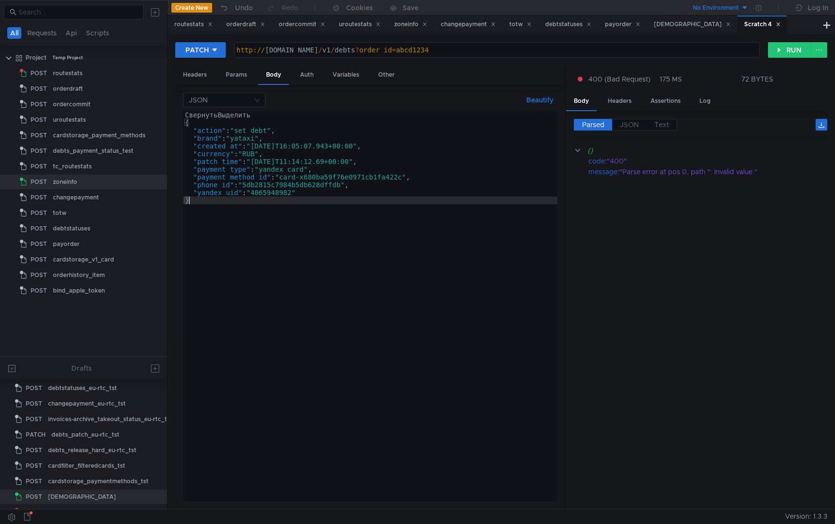
click at [253, 209] on div "СвернутьВыделить { "action" : "set_debt" , "brand" : "yataxi" , "created_at" : …" at bounding box center [370, 314] width 374 height 406
click at [227, 161] on div "СвернутьВыделить { "action" : "set_debt" , "brand" : "yataxi" , "created_at" : …" at bounding box center [370, 314] width 374 height 406
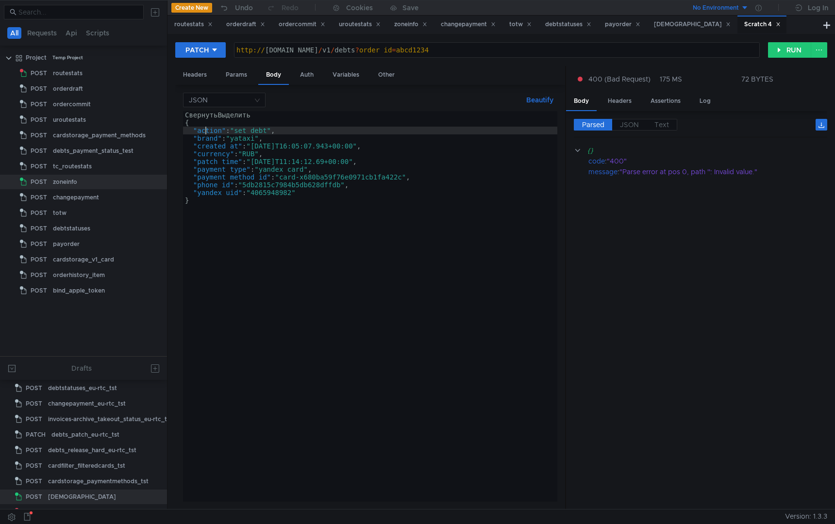
click at [207, 133] on div "СвернутьВыделить { "action" : "set_debt" , "brand" : "yataxi" , "created_at" : …" at bounding box center [370, 314] width 374 height 406
click at [213, 162] on div "СвернутьВыделить { "action" : "set_debt" , "brand" : "yataxi" , "created_at" : …" at bounding box center [370, 314] width 374 height 406
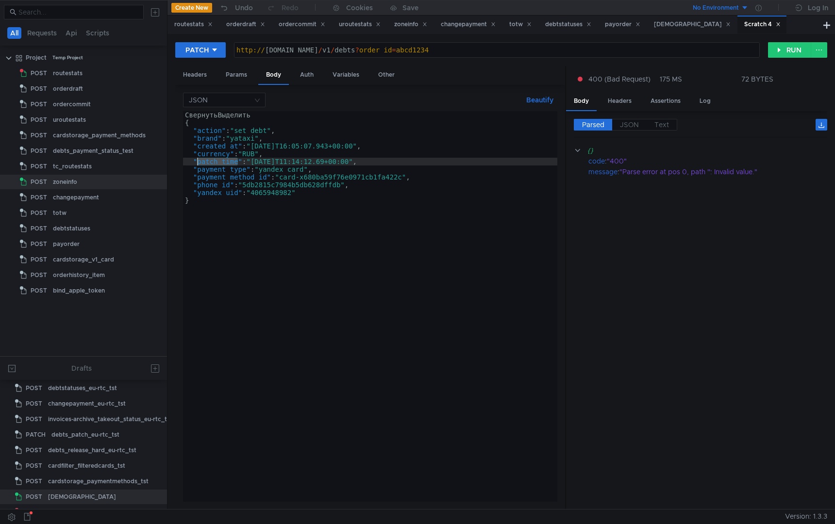
click at [213, 162] on div "СвернутьВыделить { "action" : "set_debt" , "brand" : "yataxi" , "created_at" : …" at bounding box center [370, 314] width 374 height 406
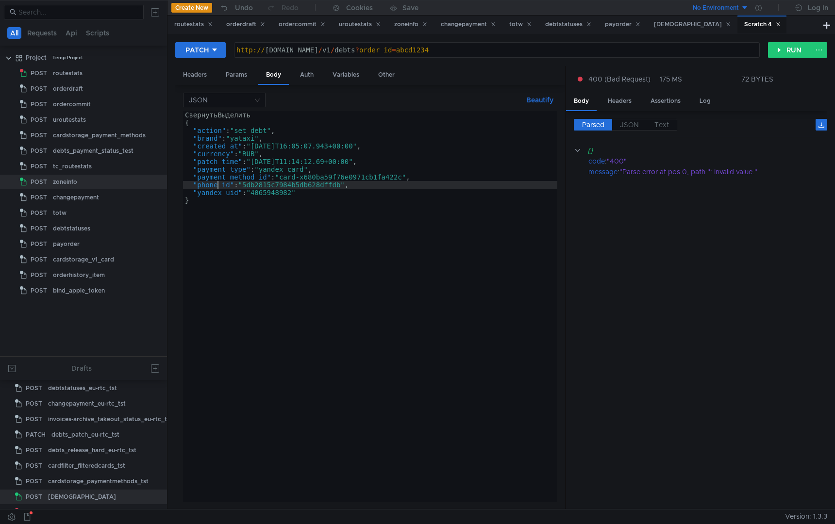
click at [219, 184] on div "СвернутьВыделить { "action" : "set_debt" , "brand" : "yataxi" , "created_at" : …" at bounding box center [370, 314] width 374 height 406
click at [229, 195] on div "СвернутьВыделить { "action" : "set_debt" , "brand" : "yataxi" , "created_at" : …" at bounding box center [370, 314] width 374 height 406
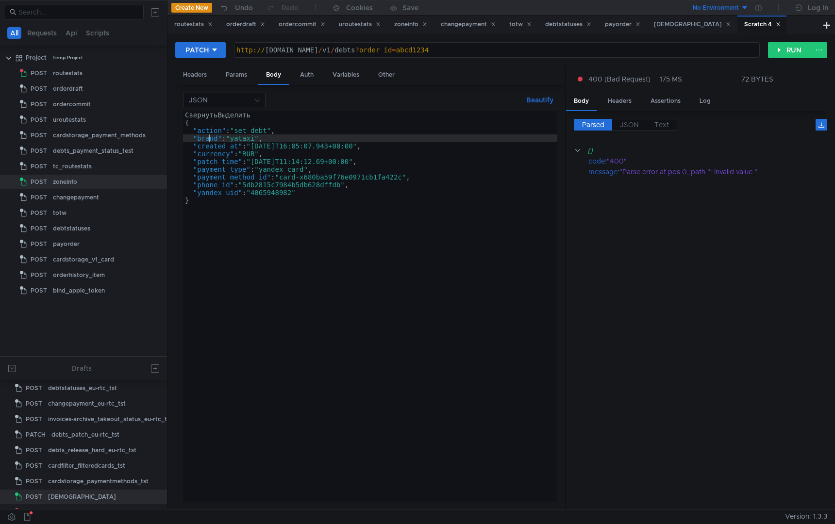
click at [210, 139] on div "СвернутьВыделить { "action" : "set_debt" , "brand" : "yataxi" , "created_at" : …" at bounding box center [370, 314] width 374 height 406
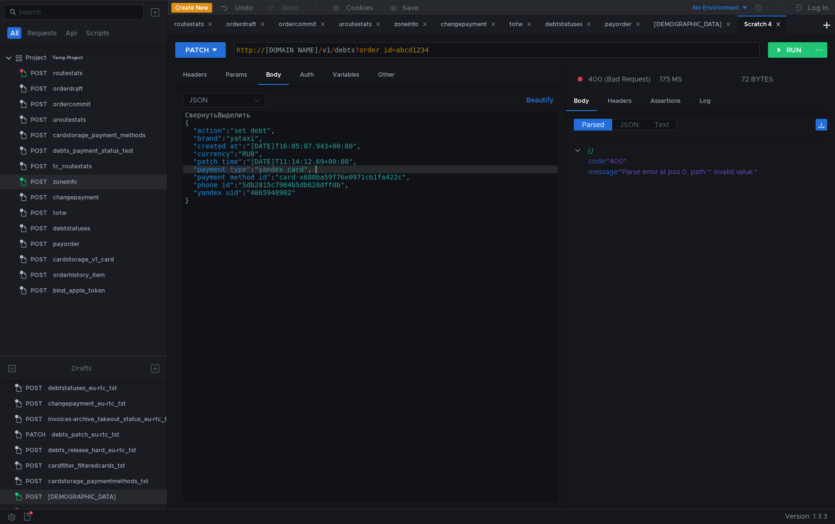
click at [401, 169] on div "СвернутьВыделить { "action" : "set_debt" , "brand" : "yataxi" , "created_at" : …" at bounding box center [370, 314] width 374 height 406
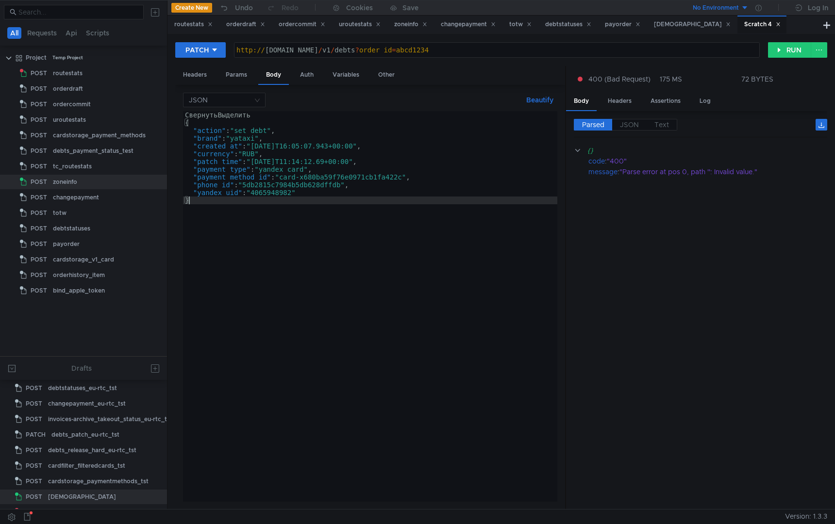
click at [370, 224] on div "СвернутьВыделить { "action" : "set_debt" , "brand" : "yataxi" , "created_at" : …" at bounding box center [370, 314] width 374 height 406
type textarea "}"
click at [232, 73] on div "Params" at bounding box center [236, 75] width 37 height 18
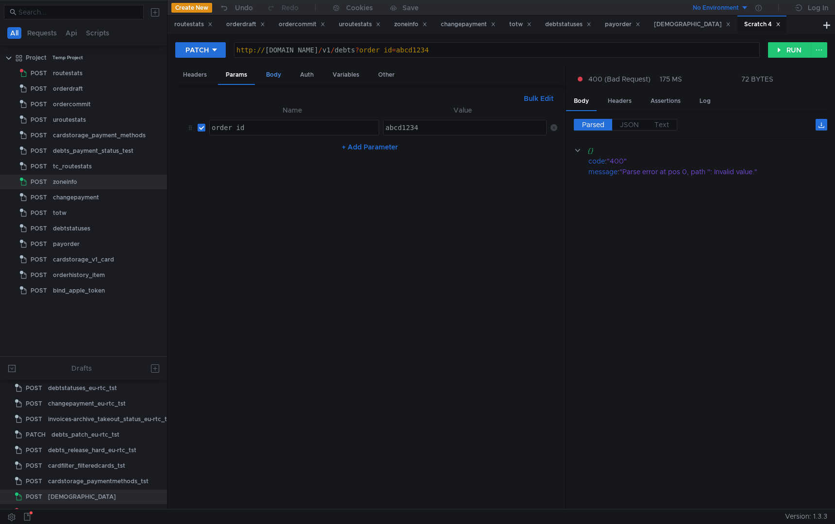
click at [288, 77] on div "Body" at bounding box center [273, 75] width 31 height 18
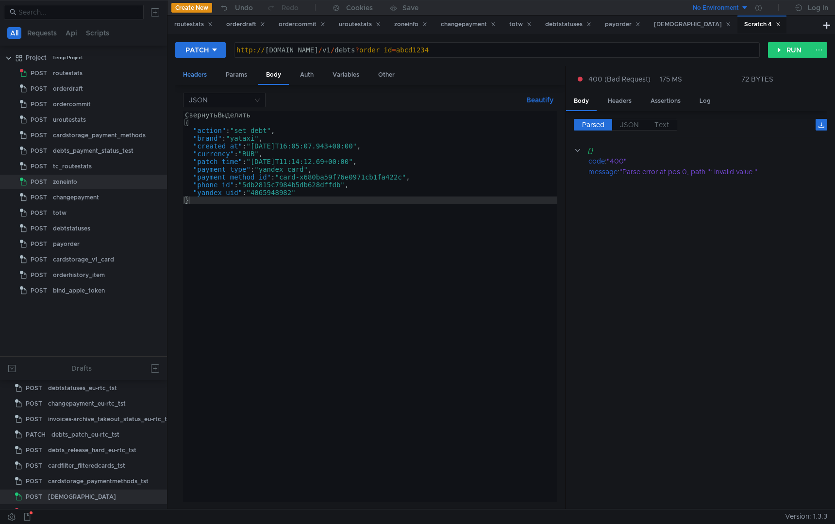
click at [206, 73] on div "Headers" at bounding box center [194, 75] width 39 height 18
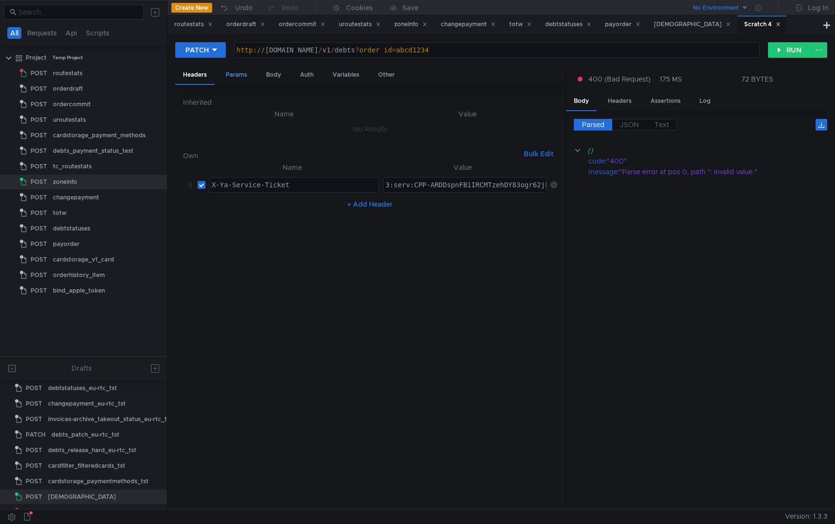
click at [249, 73] on div "Params" at bounding box center [236, 75] width 37 height 18
click at [449, 134] on div "abcd1234" at bounding box center [466, 135] width 165 height 23
click at [269, 74] on div "Body" at bounding box center [273, 75] width 31 height 18
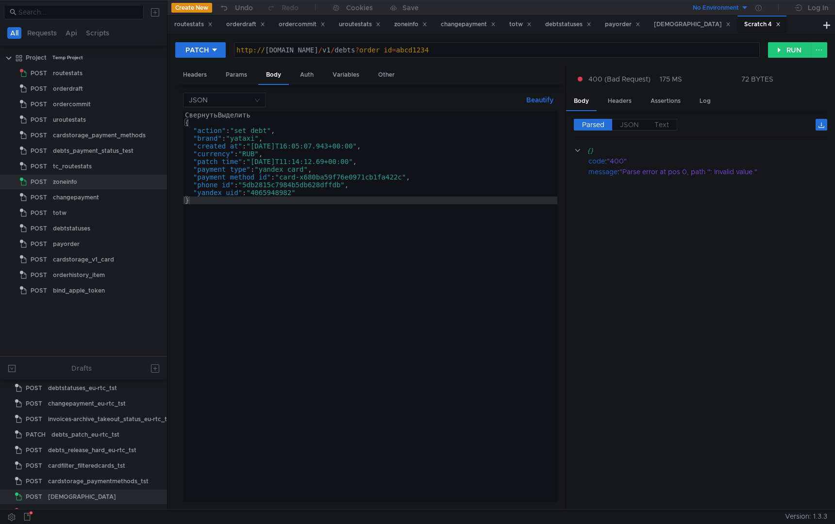
scroll to position [0, 10]
click at [418, 178] on div "СвернутьВыделить { "action" : "set_debt" , "brand" : "yataxi" , "created_at" : …" at bounding box center [370, 314] width 374 height 406
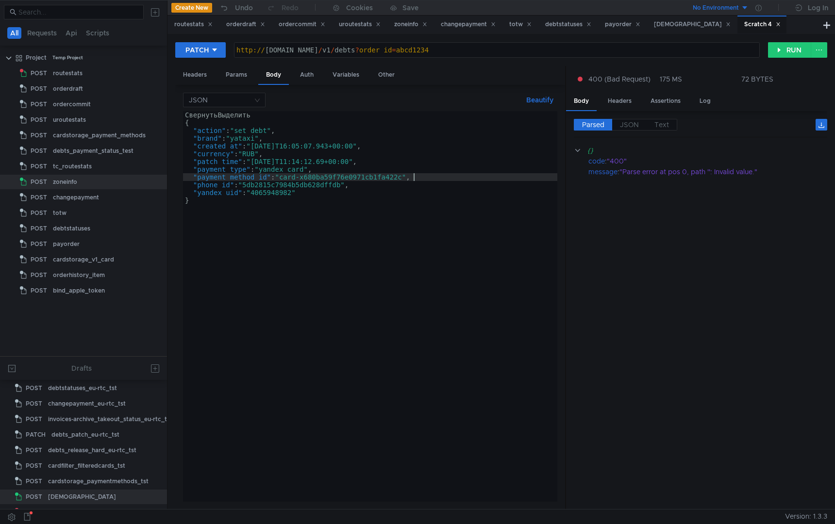
click at [429, 175] on div "СвернутьВыделить { "action" : "set_debt" , "brand" : "yataxi" , "created_at" : …" at bounding box center [370, 314] width 374 height 406
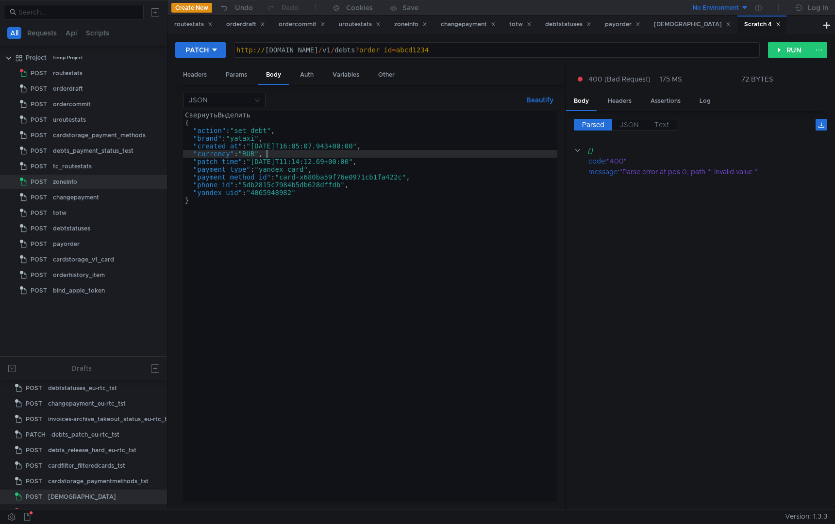
click at [398, 155] on div "СвернутьВыделить { "action" : "set_debt" , "brand" : "yataxi" , "created_at" : …" at bounding box center [370, 314] width 374 height 406
click at [404, 148] on div "СвернутьВыделить { "action" : "set_debt" , "brand" : "yataxi" , "created_at" : …" at bounding box center [370, 314] width 374 height 406
click at [409, 159] on div "СвернутьВыделить { "action" : "set_debt" , "brand" : "yataxi" , "created_at" : …" at bounding box center [370, 314] width 374 height 406
click at [417, 169] on div "СвернутьВыделить { "action" : "set_debt" , "brand" : "yataxi" , "created_at" : …" at bounding box center [370, 314] width 374 height 406
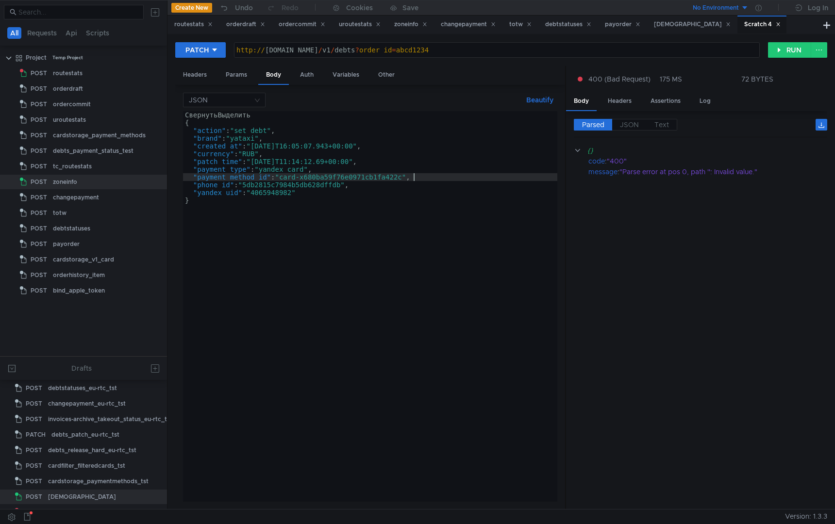
click at [427, 175] on div "СвернутьВыделить { "action" : "set_debt" , "brand" : "yataxi" , "created_at" : …" at bounding box center [370, 314] width 374 height 406
click at [424, 182] on div "СвернутьВыделить { "action" : "set_debt" , "brand" : "yataxi" , "created_at" : …" at bounding box center [370, 314] width 374 height 406
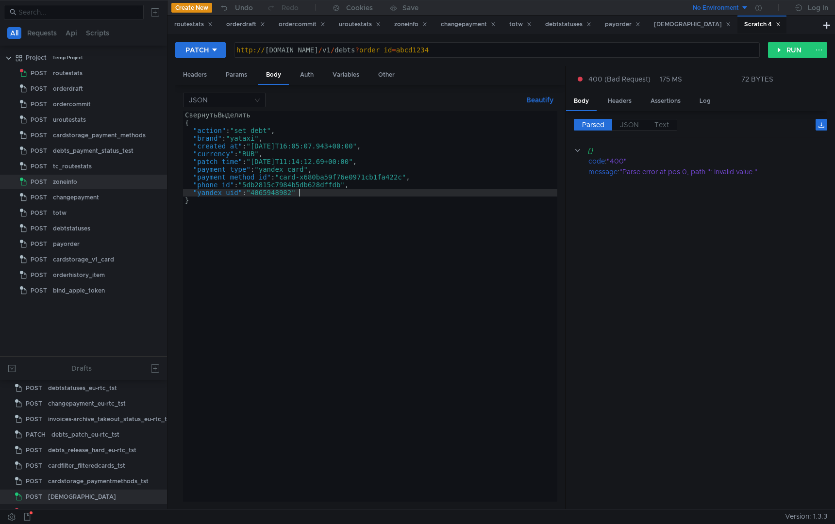
click at [423, 193] on div "СвернутьВыделить { "action" : "set_debt" , "brand" : "yataxi" , "created_at" : …" at bounding box center [370, 314] width 374 height 406
click at [252, 193] on div "СвернутьВыделить { "action" : "set_debt" , "brand" : "yataxi" , "created_at" : …" at bounding box center [370, 314] width 374 height 406
click at [305, 196] on div "СвернутьВыделить { "action" : "set_debt" , "brand" : "yataxi" , "created_at" : …" at bounding box center [370, 314] width 374 height 406
click at [241, 101] on input at bounding box center [221, 100] width 64 height 14
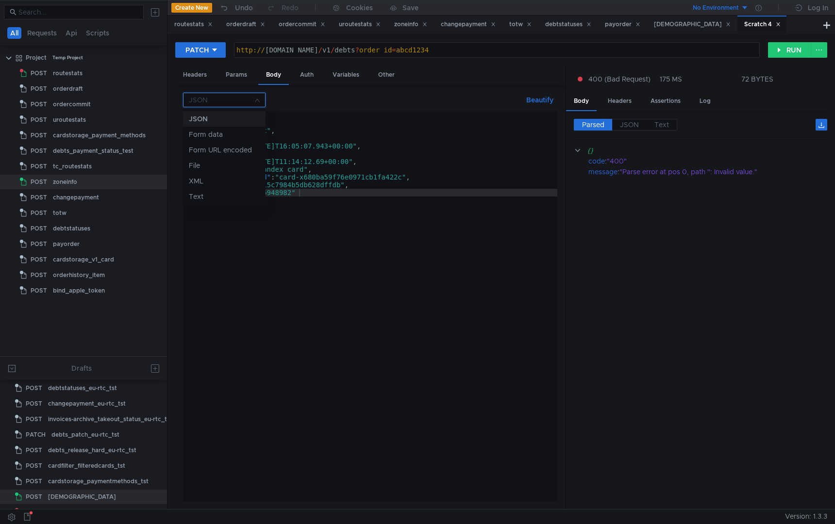
click at [241, 101] on div at bounding box center [417, 262] width 835 height 524
click at [229, 96] on input at bounding box center [221, 100] width 64 height 14
click at [217, 116] on div "JSON" at bounding box center [224, 119] width 71 height 11
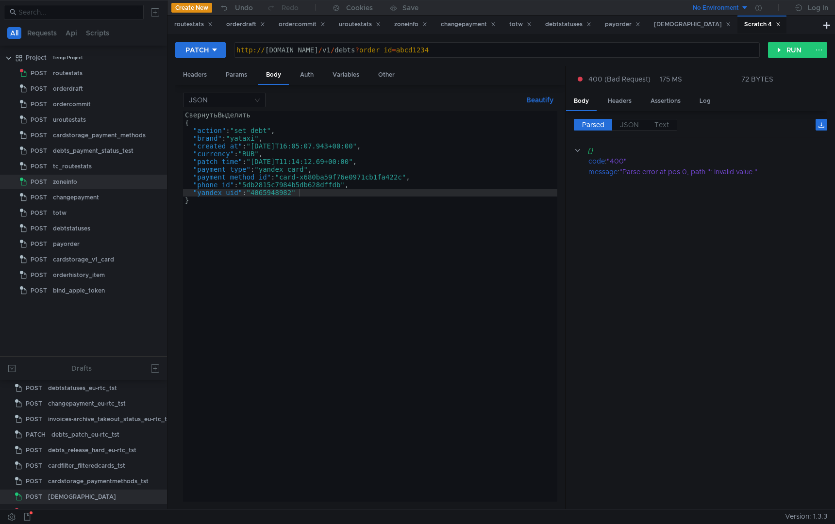
click at [310, 258] on div "СвернутьВыделить { "action" : "set_debt" , "brand" : "yataxi" , "created_at" : …" at bounding box center [370, 314] width 374 height 406
click at [365, 262] on div "СвернутьВыделить { "action" : "set_debt" , "brand" : "yataxi" , "created_at" : …" at bounding box center [370, 314] width 374 height 406
click at [310, 195] on div "СвернутьВыделить { "action" : "set_debt" , "brand" : "yataxi" , "created_at" : …" at bounding box center [370, 314] width 374 height 406
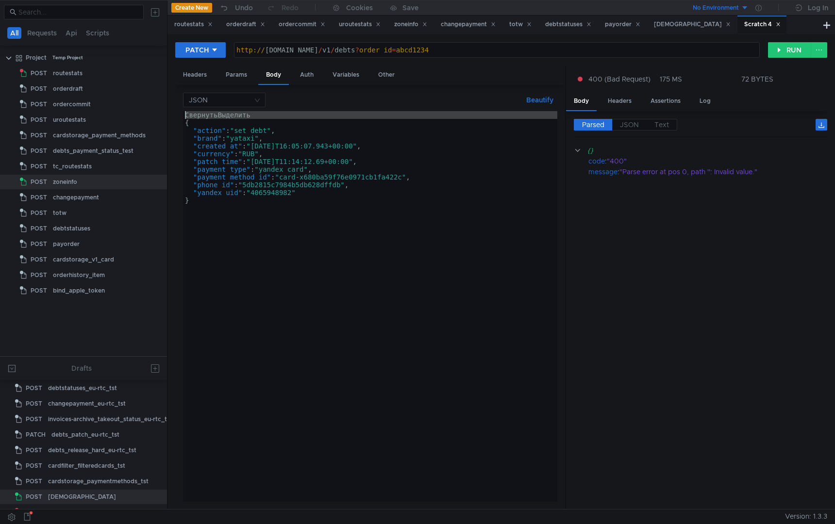
drag, startPoint x: 186, startPoint y: 122, endPoint x: 184, endPoint y: 112, distance: 10.1
click at [184, 112] on div "СвернутьВыделить { "action" : "set_debt" , "brand" : "yataxi" , "created_at" : …" at bounding box center [370, 314] width 374 height 406
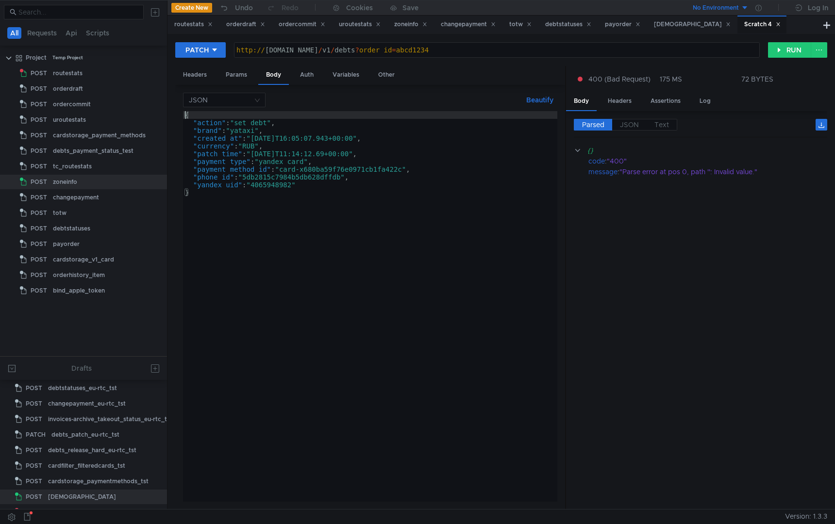
click at [271, 241] on div "{ "action" : "set_debt" , "brand" : "yataxi" , "created_at" : "2025-08-16T16:05…" at bounding box center [370, 314] width 374 height 406
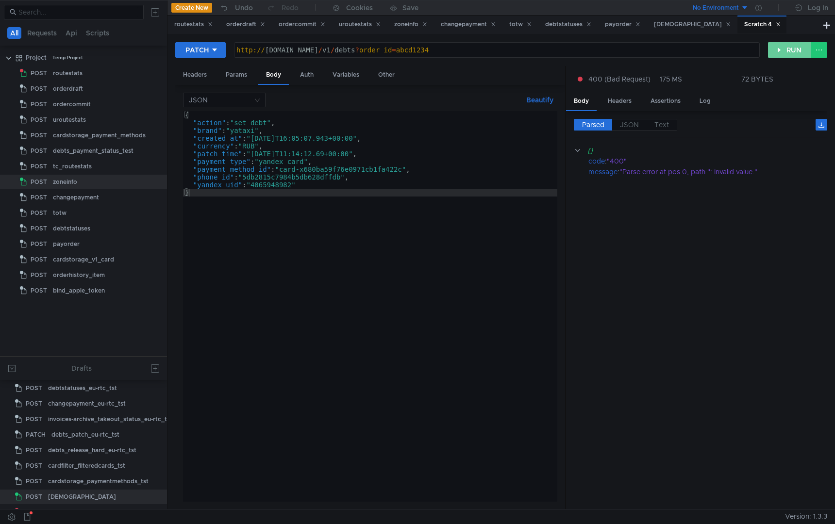
click at [785, 52] on button "RUN" at bounding box center [789, 50] width 43 height 16
click at [216, 139] on div "{ "action" : "set_debt" , "brand" : "yataxi" , "created_at" : "2025-08-16T16:05…" at bounding box center [370, 314] width 374 height 406
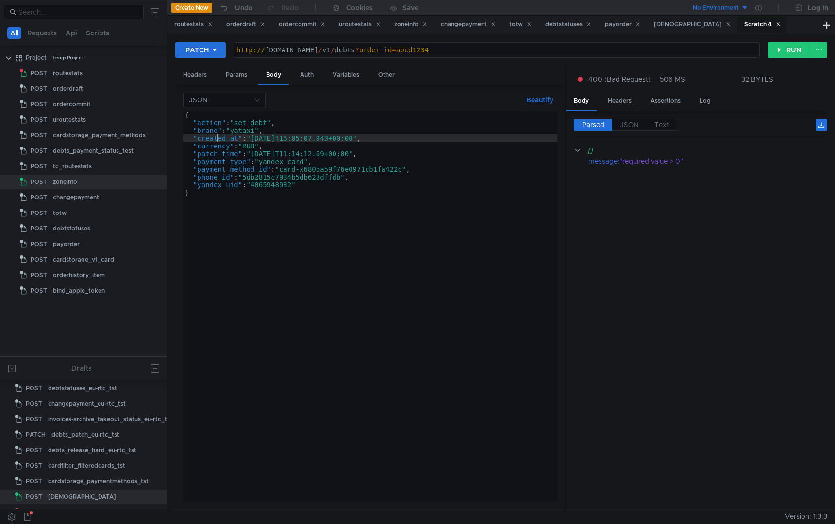
click at [222, 149] on div "{ "action" : "set_debt" , "brand" : "yataxi" , "created_at" : "2025-08-16T16:05…" at bounding box center [370, 314] width 374 height 406
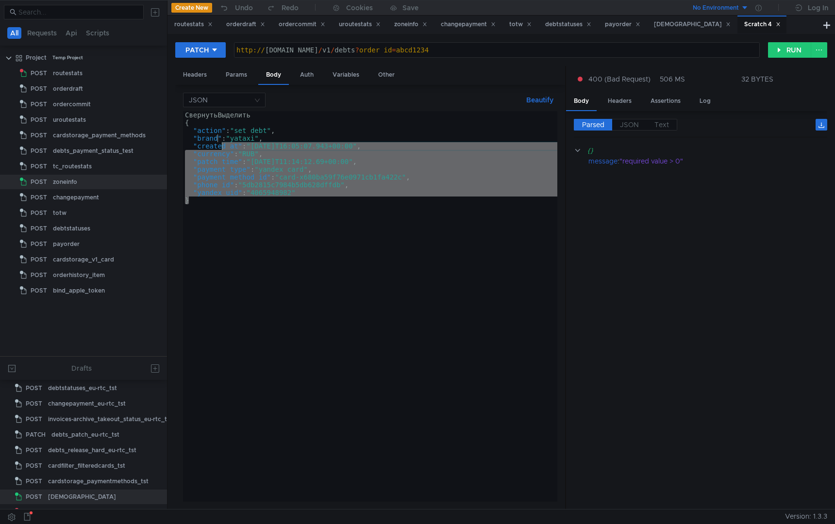
click at [205, 120] on div "СвернутьВыделить { "action" : "set_debt" , "brand" : "yataxi" , "created_at" : …" at bounding box center [370, 314] width 374 height 406
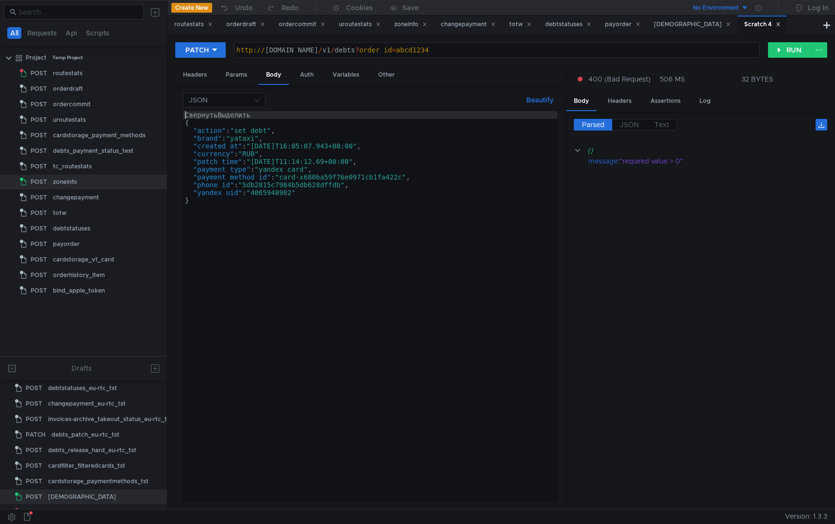
click at [185, 117] on div "СвернутьВыделить { "action" : "set_debt" , "brand" : "yataxi" , "created_at" : …" at bounding box center [370, 314] width 374 height 406
drag, startPoint x: 247, startPoint y: 116, endPoint x: 175, endPoint y: 114, distance: 72.4
click at [175, 114] on div "JSON Beautify СвернутьВыделить СвернутьВыделить { "action" : "set_debt" , "bran…" at bounding box center [370, 297] width 390 height 425
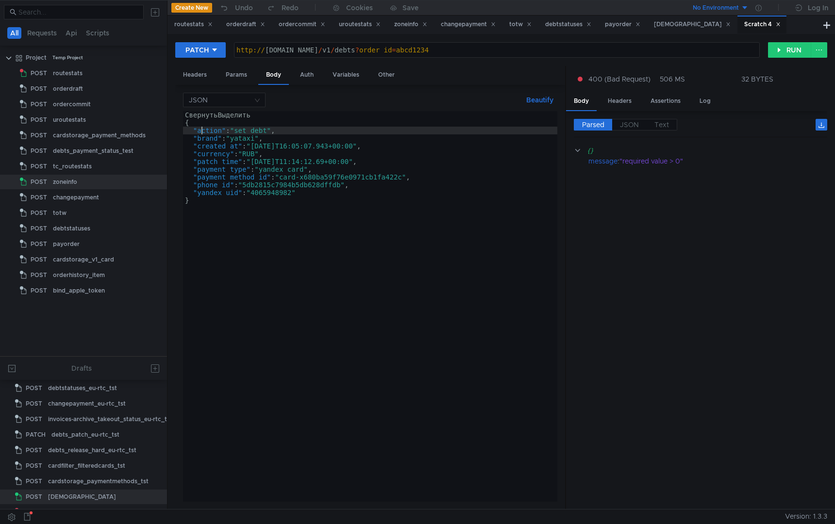
click at [203, 130] on div "СвернутьВыделить { "action" : "set_debt" , "brand" : "yataxi" , "created_at" : …" at bounding box center [370, 314] width 374 height 406
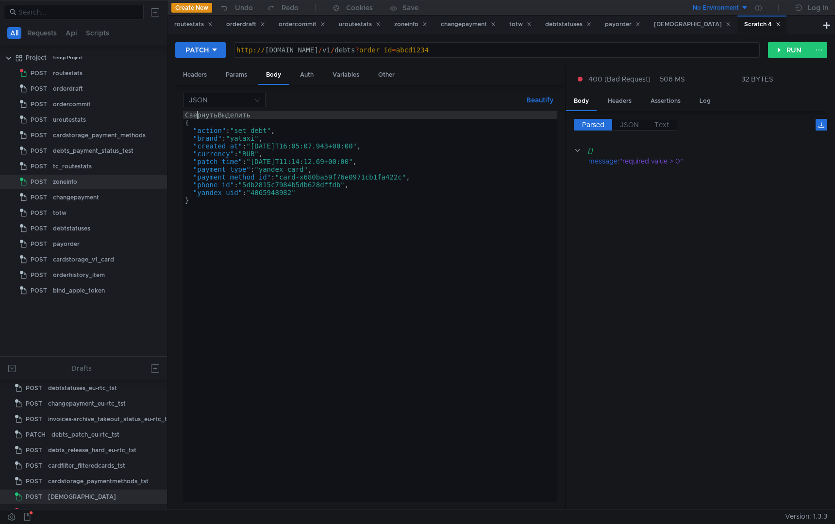
click at [198, 115] on div "СвернутьВыделить { "action" : "set_debt" , "brand" : "yataxi" , "created_at" : …" at bounding box center [370, 314] width 374 height 406
click at [191, 126] on div "СвернутьВыделить { "action" : "set_debt" , "brand" : "yataxi" , "created_at" : …" at bounding box center [370, 314] width 374 height 406
click at [185, 126] on div "СвернутьВыделить { "action" : "set_debt" , "brand" : "yataxi" , "created_at" : …" at bounding box center [370, 314] width 374 height 406
drag, startPoint x: 185, startPoint y: 126, endPoint x: 185, endPoint y: 118, distance: 8.3
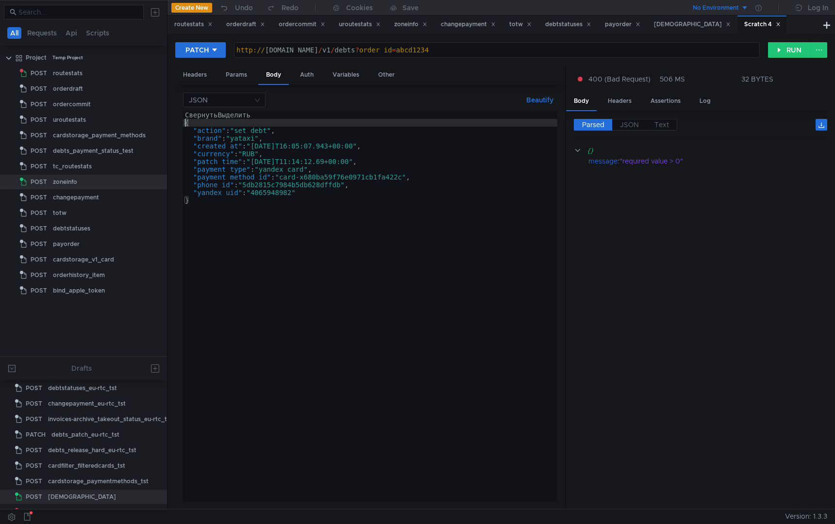
click at [185, 117] on div "СвернутьВыделить { "action" : "set_debt" , "brand" : "yataxi" , "created_at" : …" at bounding box center [370, 314] width 374 height 406
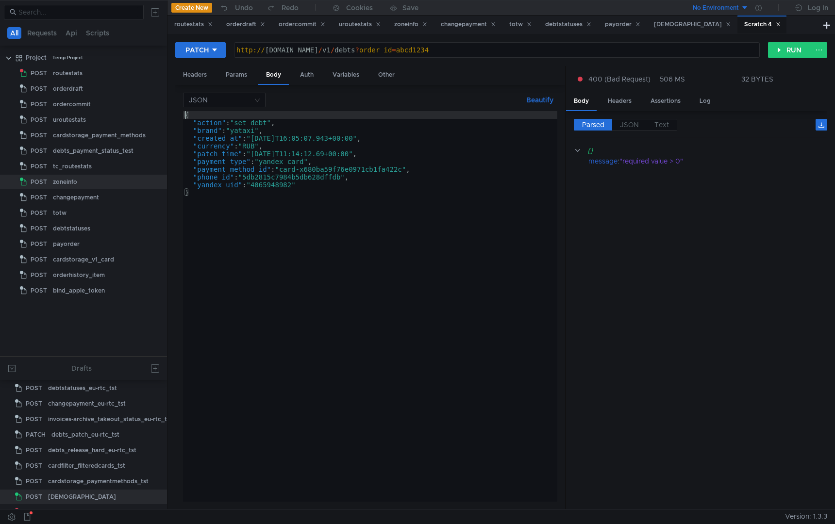
click at [338, 165] on div "{ "action" : "set_debt" , "brand" : "yataxi" , "created_at" : "2025-08-16T16:05…" at bounding box center [370, 314] width 374 height 406
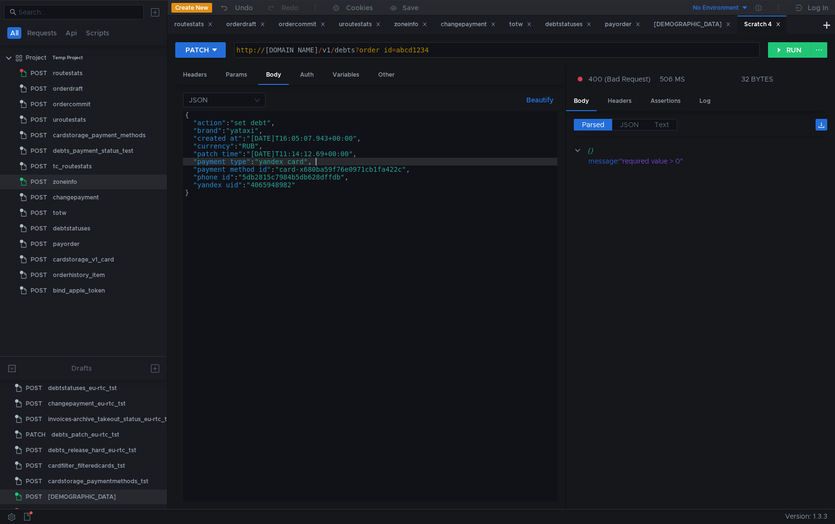
click at [387, 179] on div "{ "action" : "set_debt" , "brand" : "yataxi" , "created_at" : "2025-08-16T16:05…" at bounding box center [370, 314] width 374 height 406
type textarea ""phone_id": "5db2815c7984b5db628dffdb","
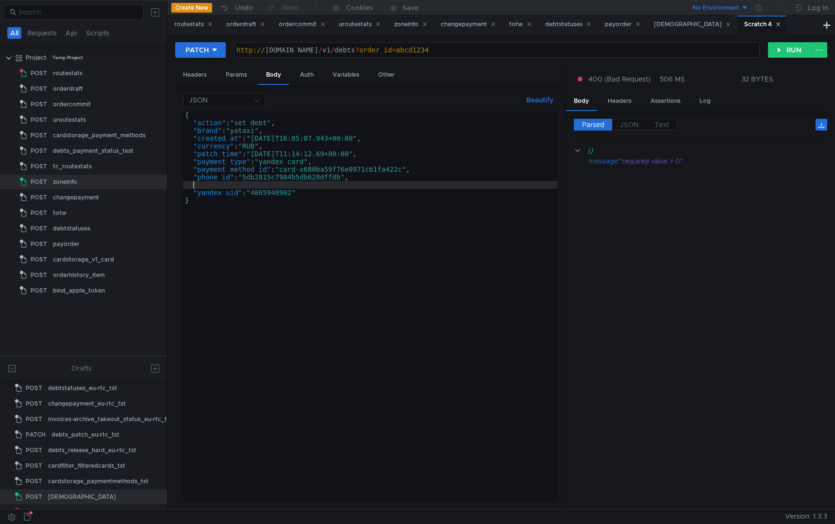
click at [273, 188] on div "{ "action" : "set_debt" , "brand" : "yataxi" , "created_at" : "2025-08-16T16:05…" at bounding box center [370, 314] width 374 height 406
click at [276, 187] on div "{ "action" : "set_debt" , "brand" : "yataxi" , "created_at" : "2025-08-16T16:05…" at bounding box center [370, 314] width 374 height 406
click at [776, 49] on button "RUN" at bounding box center [789, 50] width 43 height 16
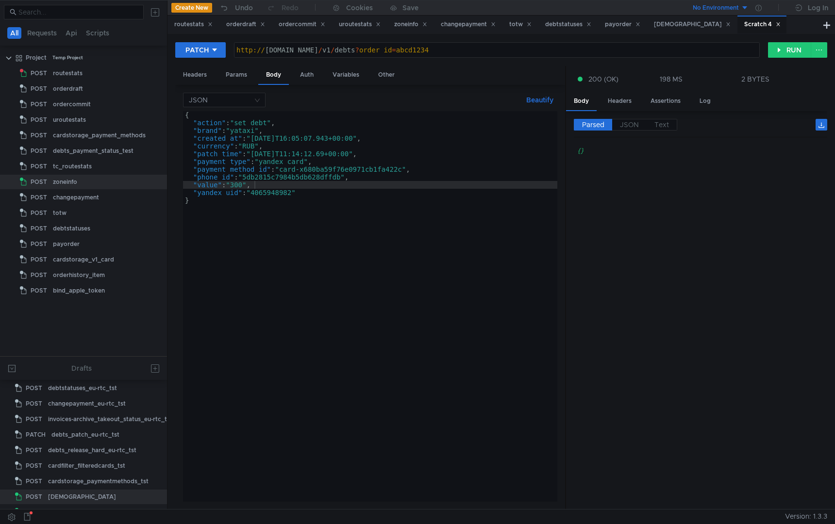
click at [241, 121] on div "{ "action" : "set_debt" , "brand" : "yataxi" , "created_at" : "2025-08-16T16:05…" at bounding box center [370, 314] width 374 height 406
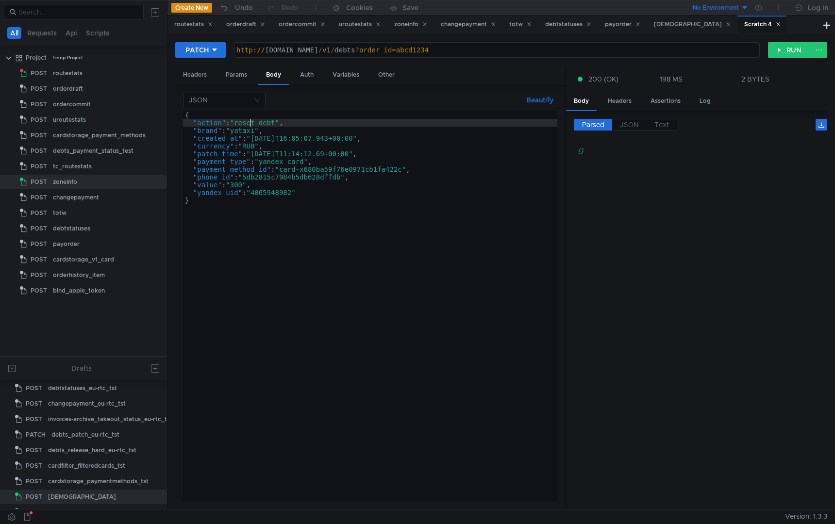
scroll to position [0, 5]
click at [346, 185] on div "{ "action" : "reset_debt" , "brand" : "yataxi" , "created_at" : "2025-08-16T16:…" at bounding box center [370, 314] width 374 height 406
type textarea ""value": "300","
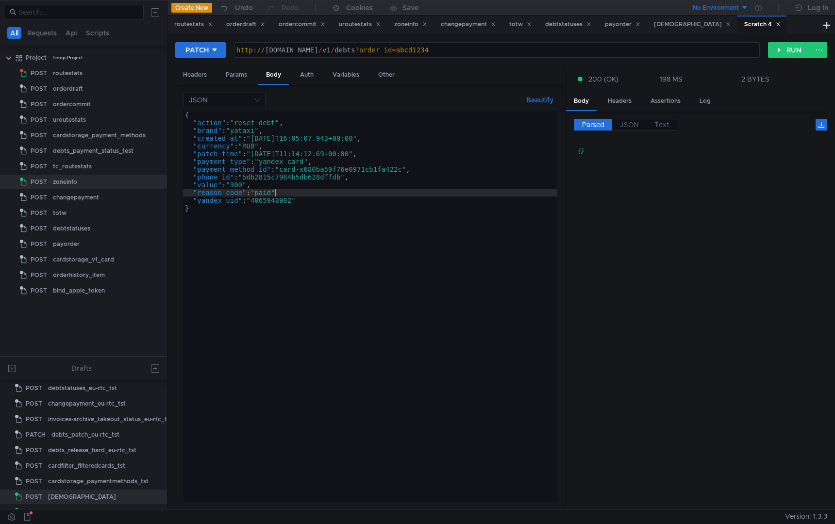
scroll to position [0, 6]
click at [333, 194] on div "{ "action" : "reset_debt" , "brand" : "yataxi" , "created_at" : "2025-08-16T16:…" at bounding box center [370, 314] width 374 height 406
click at [785, 56] on button "RUN" at bounding box center [789, 50] width 43 height 16
click at [778, 51] on button "RUN" at bounding box center [789, 50] width 43 height 16
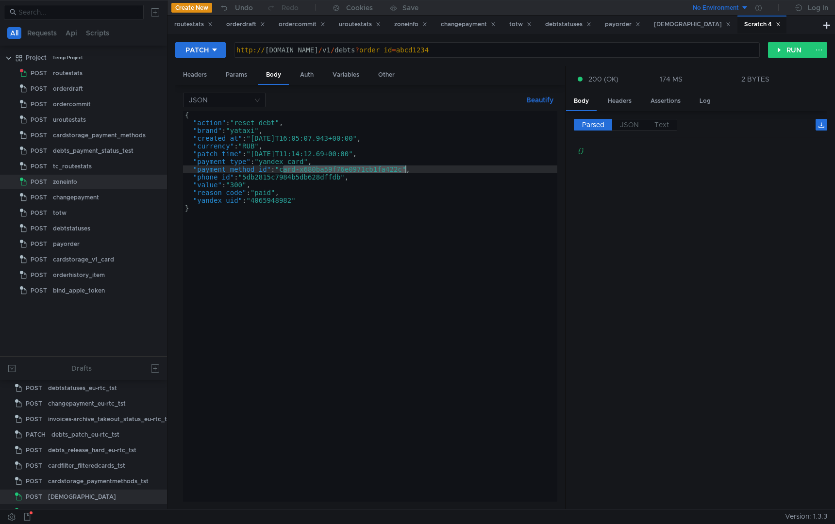
drag, startPoint x: 284, startPoint y: 169, endPoint x: 406, endPoint y: 169, distance: 121.4
click at [406, 169] on div "{ "action" : "reset_debt" , "brand" : "yataxi" , "created_at" : "2025-08-16T16:…" at bounding box center [370, 314] width 374 height 406
paste textarea "d5ea93c76c2b096d9a7e1959"
click at [244, 121] on div "{ "action" : "reset_debt" , "brand" : "yataxi" , "created_at" : "2025-08-16T16:…" at bounding box center [370, 314] width 374 height 406
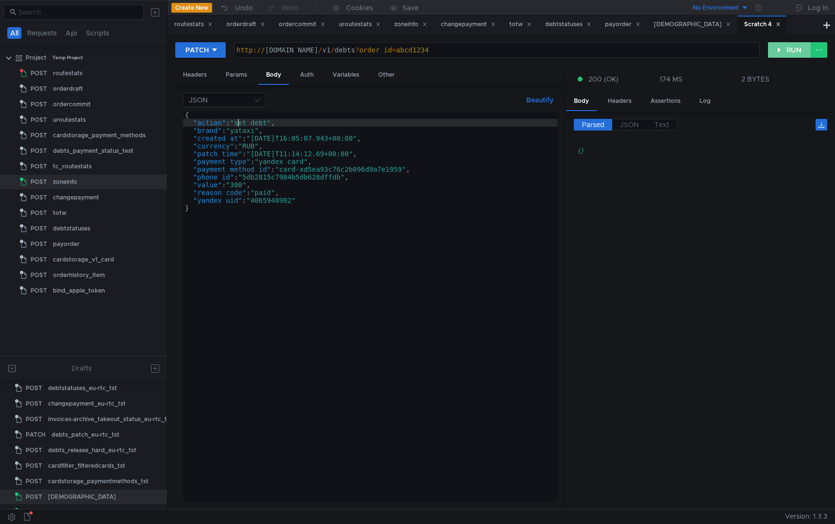
click at [794, 46] on button "RUN" at bounding box center [789, 50] width 43 height 16
click at [240, 124] on div "{ "action" : "set_debt" , "brand" : "yataxi" , "created_at" : "2025-08-16T16:05…" at bounding box center [370, 314] width 374 height 406
type textarea ""action": "reset_debt","
click at [792, 52] on button "RUN" at bounding box center [789, 50] width 43 height 16
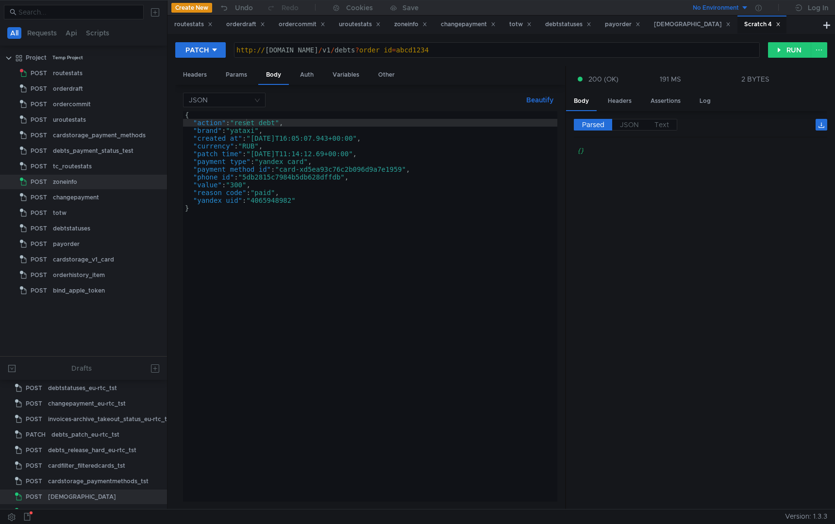
type textarea "http://debts-l7.taxi.tst.yandex.net/v1/debts?order_id=abcd1234"
click at [497, 51] on div "http:// debts-l7.taxi.tst.yandex.net / v1 / debts ? order_id = abcd1234" at bounding box center [497, 57] width 525 height 23
click at [215, 76] on div "Headers Params Body Auth Variables Other" at bounding box center [370, 75] width 390 height 19
click at [245, 76] on div "Params" at bounding box center [236, 75] width 37 height 18
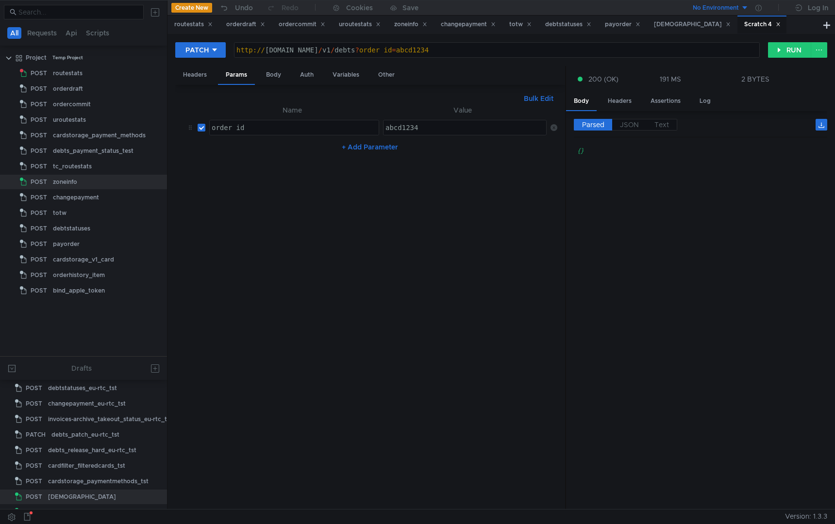
click at [433, 127] on div "abcd1234" at bounding box center [466, 135] width 165 height 23
type textarea "abcd1234234"
click at [194, 74] on div "Headers" at bounding box center [194, 75] width 39 height 18
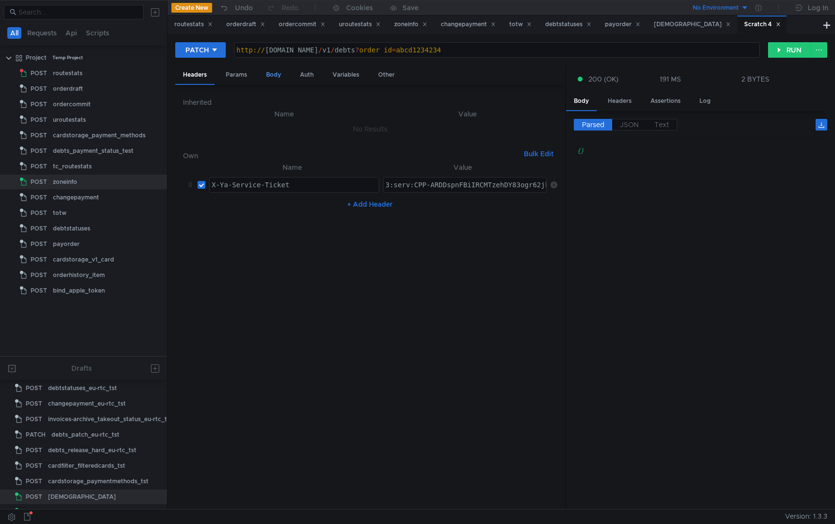
click at [270, 80] on div "Body" at bounding box center [273, 75] width 31 height 18
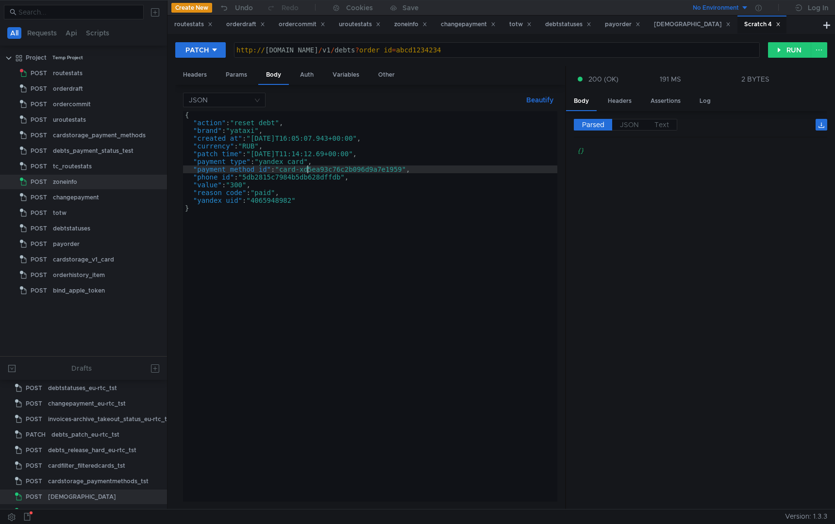
click at [308, 170] on div "{ "action" : "reset_debt" , "brand" : "yataxi" , "created_at" : "2025-08-16T16:…" at bounding box center [370, 314] width 374 height 406
drag, startPoint x: 283, startPoint y: 170, endPoint x: 405, endPoint y: 169, distance: 121.9
click at [405, 169] on div "{ "action" : "reset_debt" , "brand" : "yataxi" , "created_at" : "2025-08-16T16:…" at bounding box center [370, 314] width 374 height 406
paste textarea "680ba59f76e0971cb1fa422c"
click at [247, 123] on div "{ "action" : "reset_debt" , "brand" : "yataxi" , "created_at" : "2025-08-16T16:…" at bounding box center [370, 314] width 374 height 406
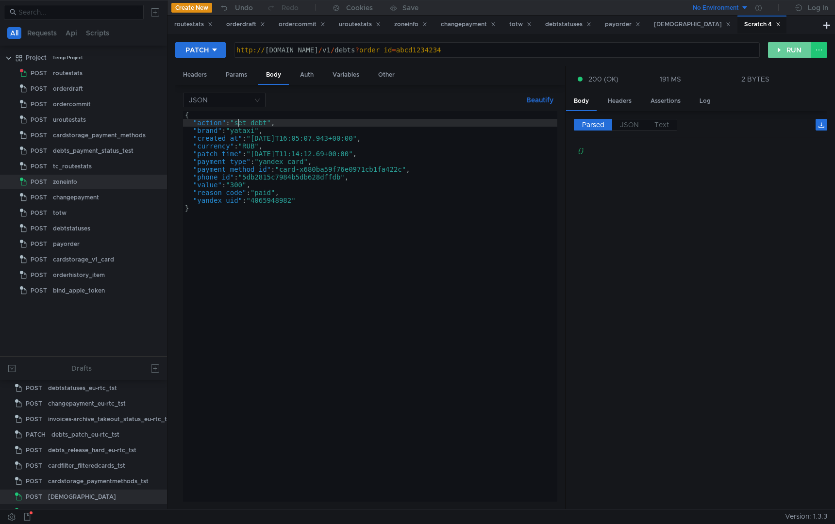
click at [797, 46] on button "RUN" at bounding box center [789, 50] width 43 height 16
click at [240, 126] on div "{ "action" : "set_debt" , "brand" : "yataxi" , "created_at" : "2025-08-16T16:05…" at bounding box center [370, 314] width 374 height 406
click at [788, 48] on button "RUN" at bounding box center [789, 50] width 43 height 16
click at [790, 50] on button "RUN" at bounding box center [789, 50] width 43 height 16
click at [238, 122] on div "{ "action" : "set_debt" , "brand" : "yataxi" , "created_at" : "2025-08-16T16:05…" at bounding box center [370, 314] width 374 height 406
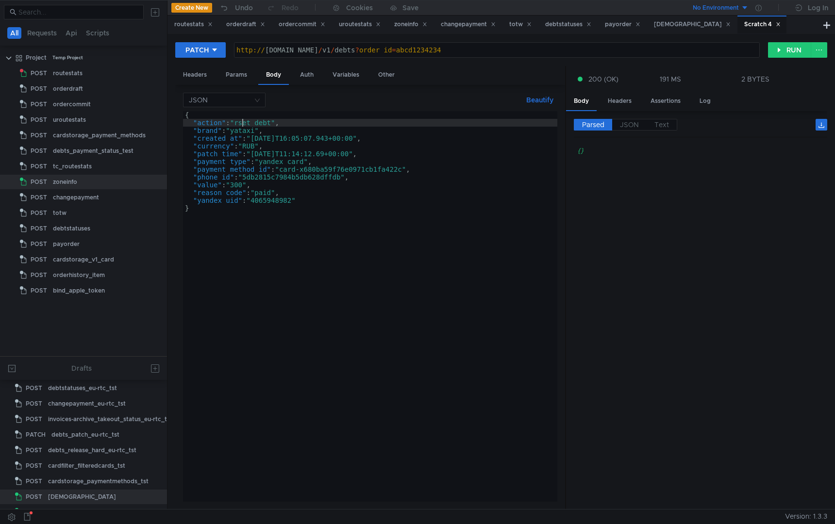
scroll to position [0, 4]
type textarea ""action": "reset_debt","
click at [788, 47] on button "RUN" at bounding box center [789, 50] width 43 height 16
click at [192, 78] on div "Headers" at bounding box center [194, 75] width 39 height 18
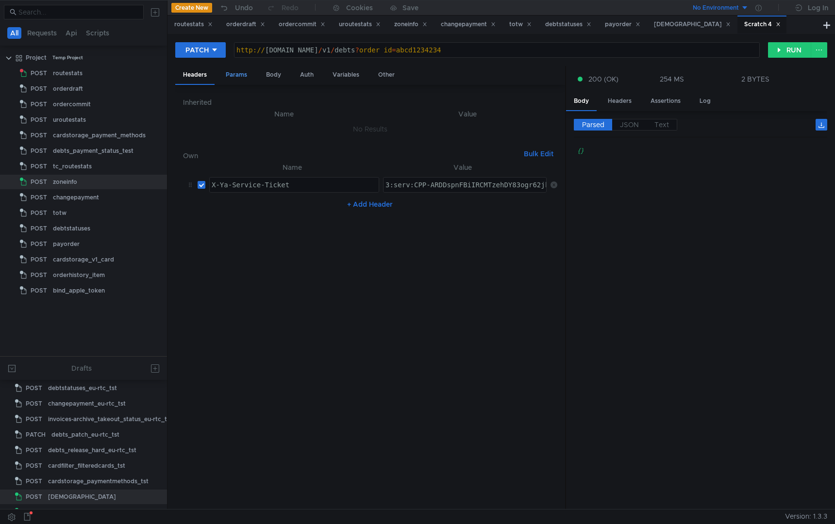
click at [237, 76] on div "Params" at bounding box center [236, 75] width 37 height 18
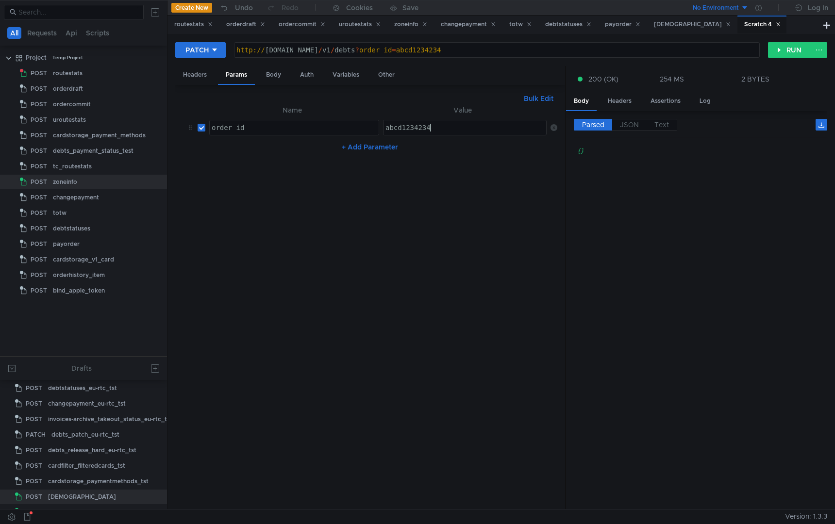
click at [429, 130] on div "abcd1234234" at bounding box center [466, 135] width 165 height 23
type textarea "abcd1234234ab"
click at [271, 69] on div "Body" at bounding box center [273, 75] width 31 height 18
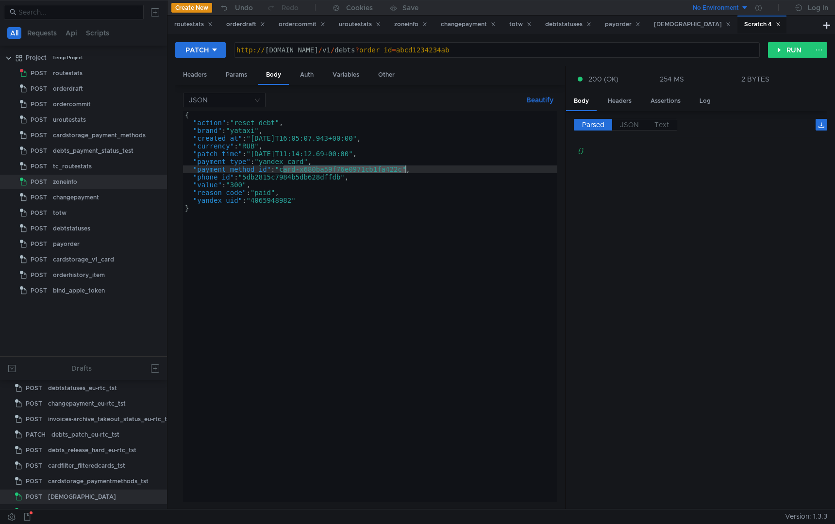
drag, startPoint x: 282, startPoint y: 169, endPoint x: 404, endPoint y: 168, distance: 121.9
click at [404, 168] on div "{ "action" : "reset_debt" , "brand" : "yataxi" , "created_at" : "2025-08-16T16:…" at bounding box center [370, 314] width 374 height 406
paste textarea "d5ea93c76c2b096d9a7e1959"
click at [446, 180] on div "{ "action" : "reset_debt" , "brand" : "yataxi" , "created_at" : "2025-08-16T16:…" at bounding box center [370, 314] width 374 height 406
click at [245, 125] on div "{ "action" : "reset_debt" , "brand" : "yataxi" , "created_at" : "2025-08-16T16:…" at bounding box center [370, 314] width 374 height 406
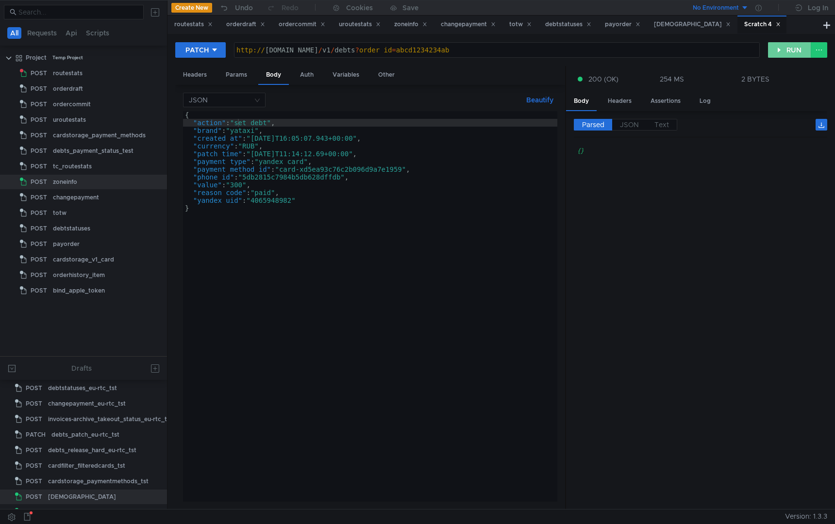
click at [790, 49] on button "RUN" at bounding box center [789, 50] width 43 height 16
click at [237, 123] on div "{ "action" : "set_debt" , "brand" : "yataxi" , "created_at" : "2025-08-16T16:05…" at bounding box center [370, 314] width 374 height 406
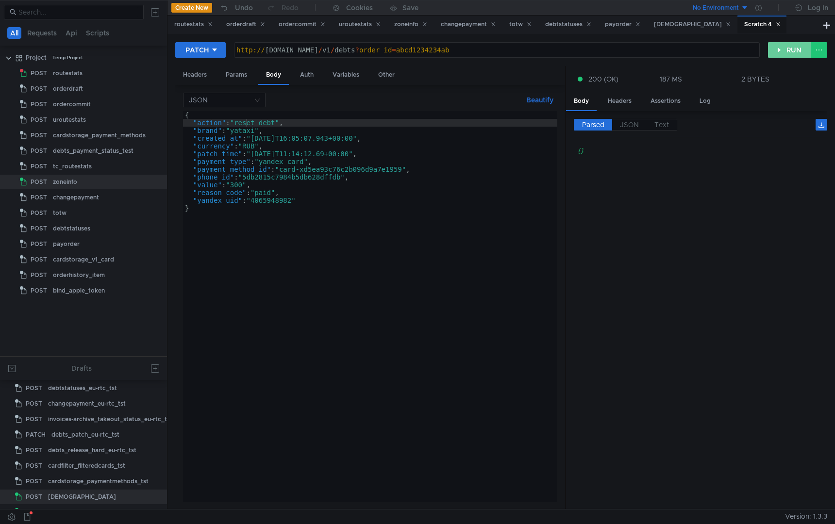
click at [786, 47] on button "RUN" at bounding box center [789, 50] width 43 height 16
click at [786, 46] on button "RUN" at bounding box center [789, 50] width 43 height 16
type textarea "}"
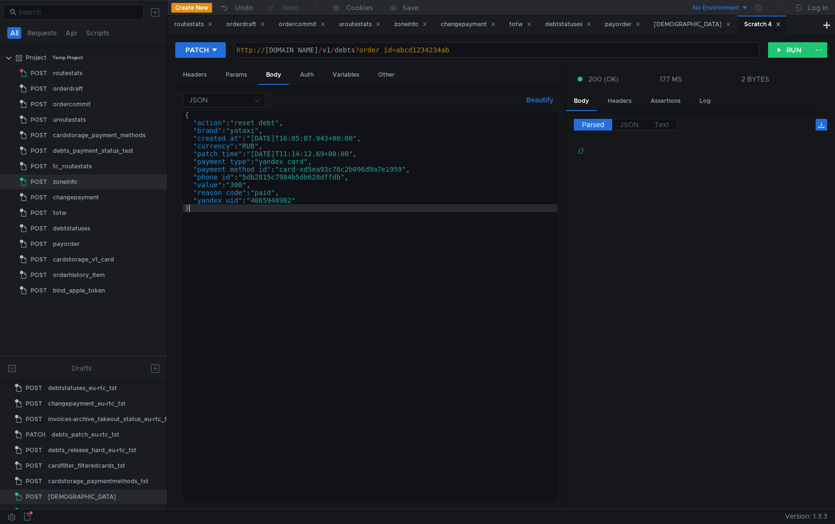
scroll to position [0, 0]
click at [383, 209] on div "{ "action" : "reset_debt" , "brand" : "yataxi" , "created_at" : "2025-08-16T16:…" at bounding box center [370, 314] width 374 height 406
click at [475, 53] on div "http:// debts-l7.taxi.tst.yandex.net / v1 / debts ? order_id = abcd1234234ab" at bounding box center [497, 57] width 525 height 23
click at [510, 51] on div "http:// debts-l7.taxi.tst.yandex.net / v1 / debts ? order_id = abcd1234234ab" at bounding box center [497, 57] width 525 height 23
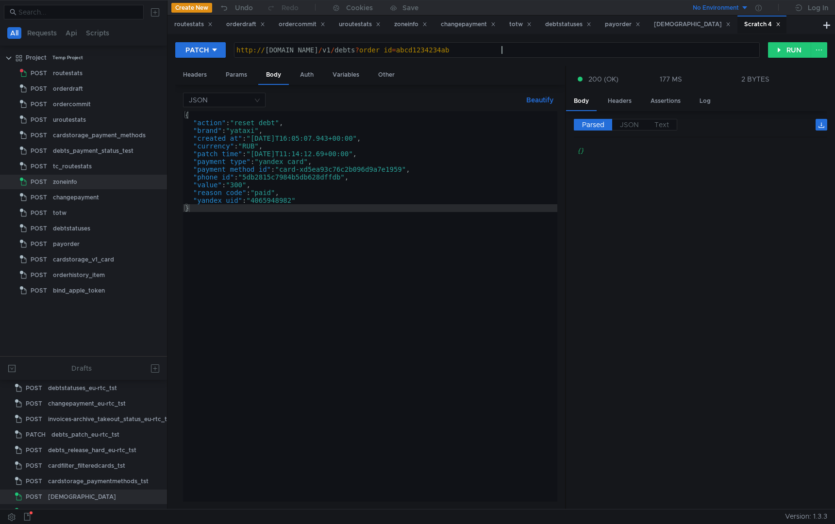
click at [503, 54] on div "http:// debts-l7.taxi.tst.yandex.net / v1 / debts ? order_id = abcd1234234ab" at bounding box center [497, 57] width 525 height 23
paste textarea
type textarea "http://debts-l7.taxi.tst.yandex.net/v1/debts?order_id=abcd1234"
click at [347, 169] on div "{ "action" : "reset_debt" , "brand" : "yataxi" , "created_at" : "2025-08-16T16:…" at bounding box center [370, 314] width 374 height 406
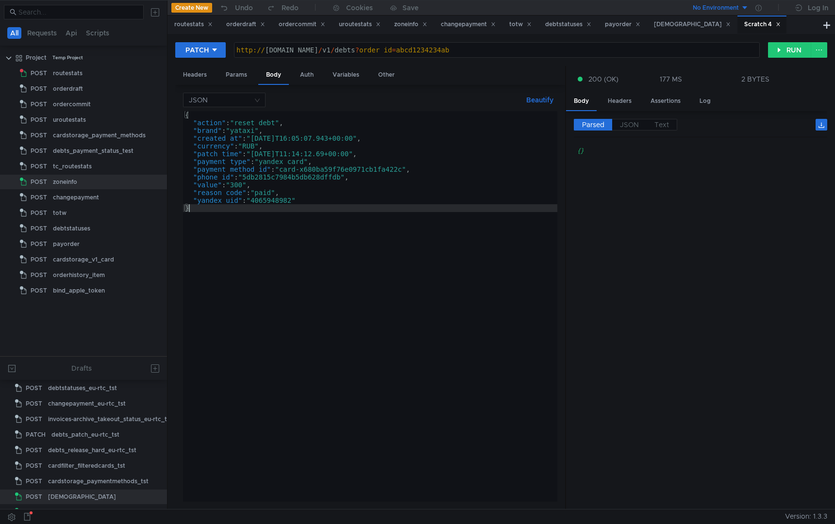
click at [301, 140] on div "{ "action" : "reset_debt" , "brand" : "yataxi" , "created_at" : "2025-08-16T16:…" at bounding box center [370, 314] width 374 height 406
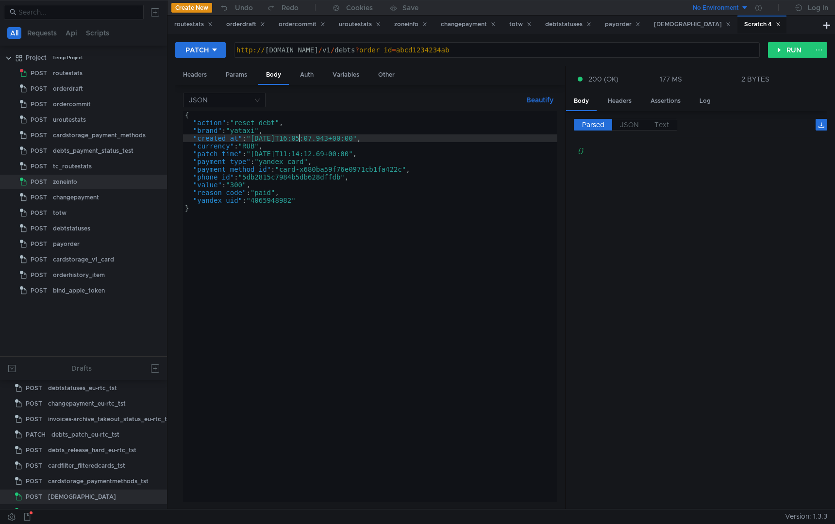
click at [242, 122] on div "{ "action" : "reset_debt" , "brand" : "yataxi" , "created_at" : "2025-08-16T16:…" at bounding box center [370, 314] width 374 height 406
type textarea ""action": "reset_debt","
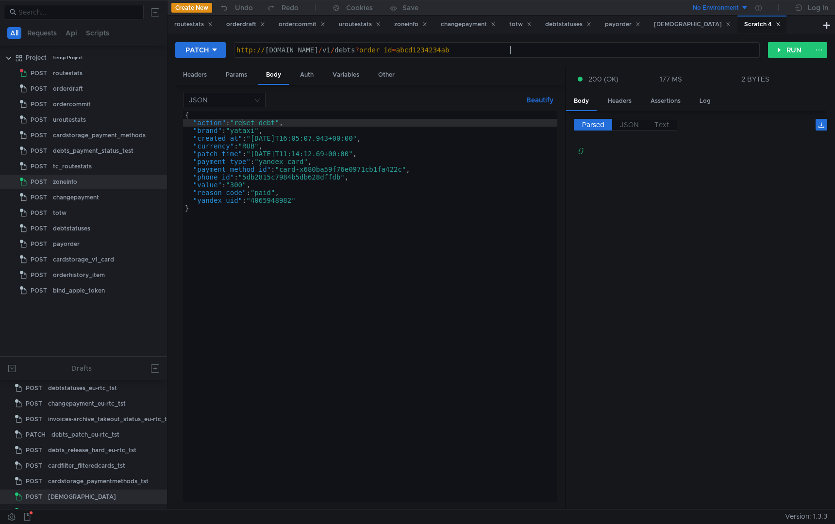
click at [514, 50] on div "http:// debts-l7.taxi.tst.yandex.net / v1 / debts ? order_id = abcd1234234ab" at bounding box center [497, 57] width 525 height 23
type textarea "http://debts-l7.taxi.tst.yandex.net/v1/debts?order_id=abcd1234"
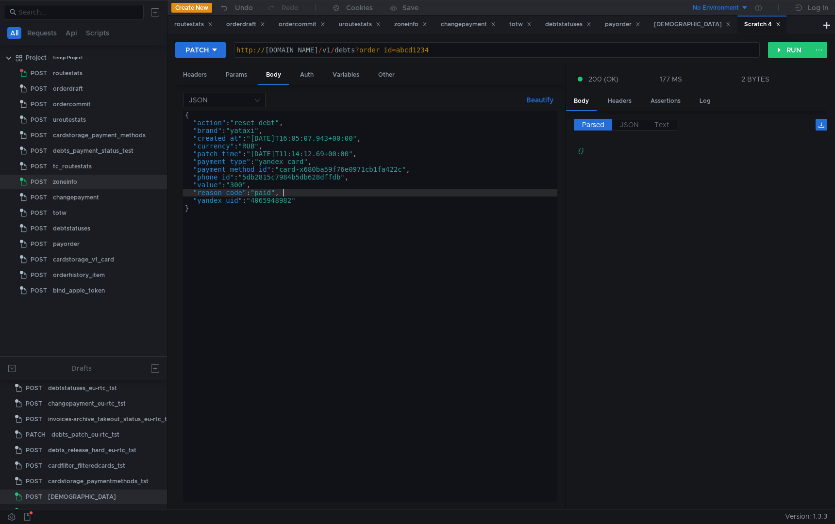
click at [435, 191] on div "{ "action" : "reset_debt" , "brand" : "yataxi" , "created_at" : "2025-08-16T16:…" at bounding box center [370, 314] width 374 height 406
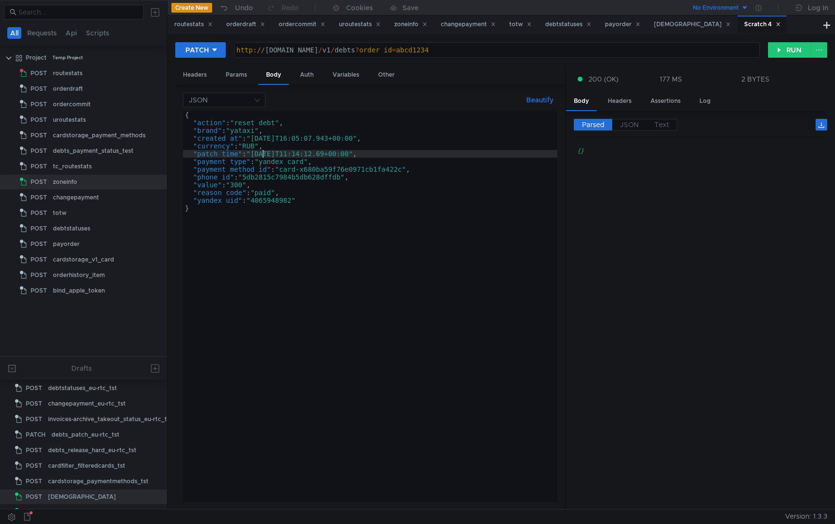
click at [263, 156] on div "{ "action" : "reset_debt" , "brand" : "yataxi" , "created_at" : "2025-08-16T16:…" at bounding box center [370, 314] width 374 height 406
click at [288, 155] on div "{ "action" : "reset_debt" , "brand" : "yataxi" , "created_at" : "2025-08-16T16:…" at bounding box center [370, 314] width 374 height 406
drag, startPoint x: 310, startPoint y: 152, endPoint x: 320, endPoint y: 152, distance: 9.7
click at [320, 152] on div "{ "action" : "reset_debt" , "brand" : "yataxi" , "created_at" : "2025-08-16T16:…" at bounding box center [370, 314] width 374 height 406
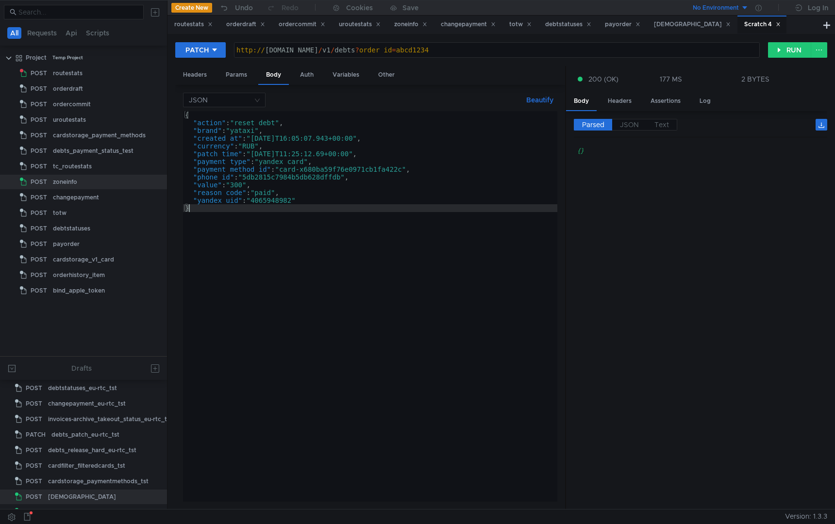
click at [352, 209] on div "{ "action" : "reset_debt" , "brand" : "yataxi" , "created_at" : "2025-08-16T16:…" at bounding box center [370, 314] width 374 height 406
type textarea "}"
click at [788, 49] on button "RUN" at bounding box center [789, 50] width 43 height 16
click at [481, 51] on div "http:// debts-l7.taxi.tst.yandex.net / v1 / debts ? order_id = abcd1234" at bounding box center [497, 57] width 525 height 23
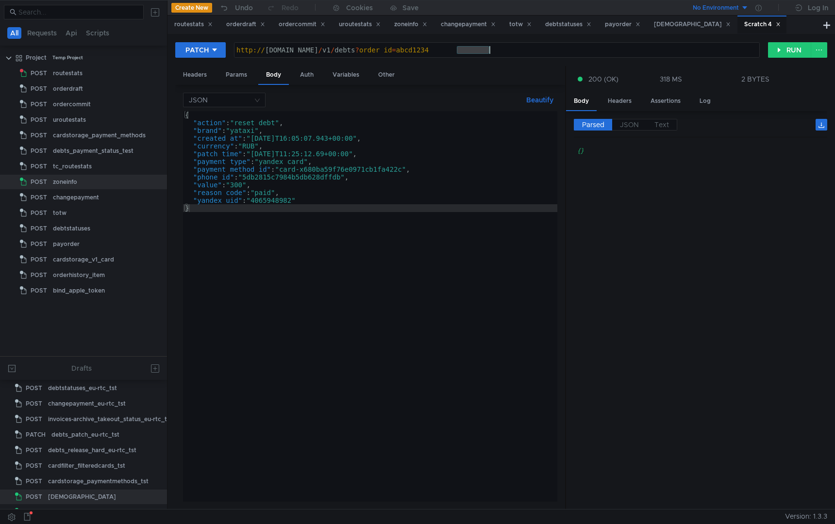
click at [481, 51] on div "http:// debts-l7.taxi.tst.yandex.net / v1 / debts ? order_id = abcd1234" at bounding box center [497, 57] width 525 height 23
paste textarea "234ab"
type textarea "http://debts-l7.taxi.tst.yandex.net/v1/debts?order_id=abcd1234234ab"
click at [780, 51] on button "RUN" at bounding box center [789, 50] width 43 height 16
type textarea ""payment_method_id": "card-x680ba59f76e0971cb1fa422c","
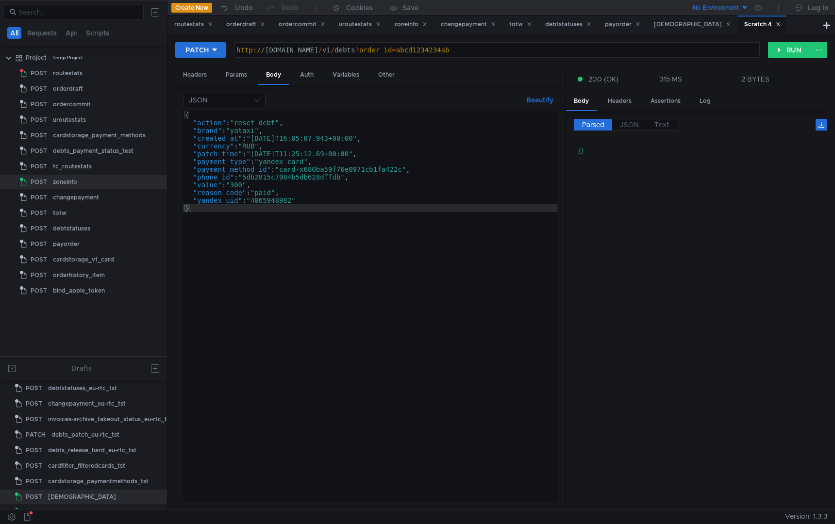
click at [312, 169] on div "{ "action" : "reset_debt" , "brand" : "yataxi" , "created_at" : "2025-08-16T16:…" at bounding box center [370, 314] width 374 height 406
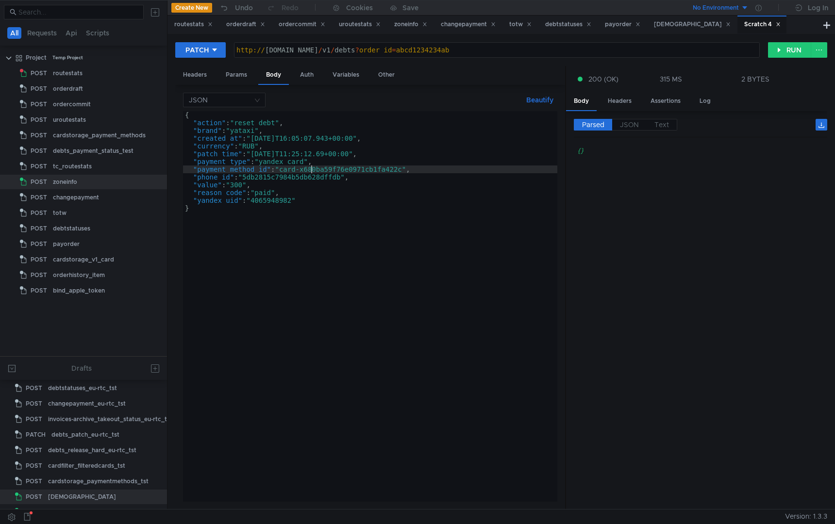
click at [493, 50] on div "http:// debts-l7.taxi.tst.yandex.net / v1 / debts ? order_id = abcd1234234ab" at bounding box center [497, 57] width 525 height 23
paste textarea
type textarea "http://debts-l7.taxi.tst.yandex.net/v1/debts?order_id=abcd1234234"
click at [784, 42] on button "RUN" at bounding box center [789, 50] width 43 height 16
